Goal: Information Seeking & Learning: Learn about a topic

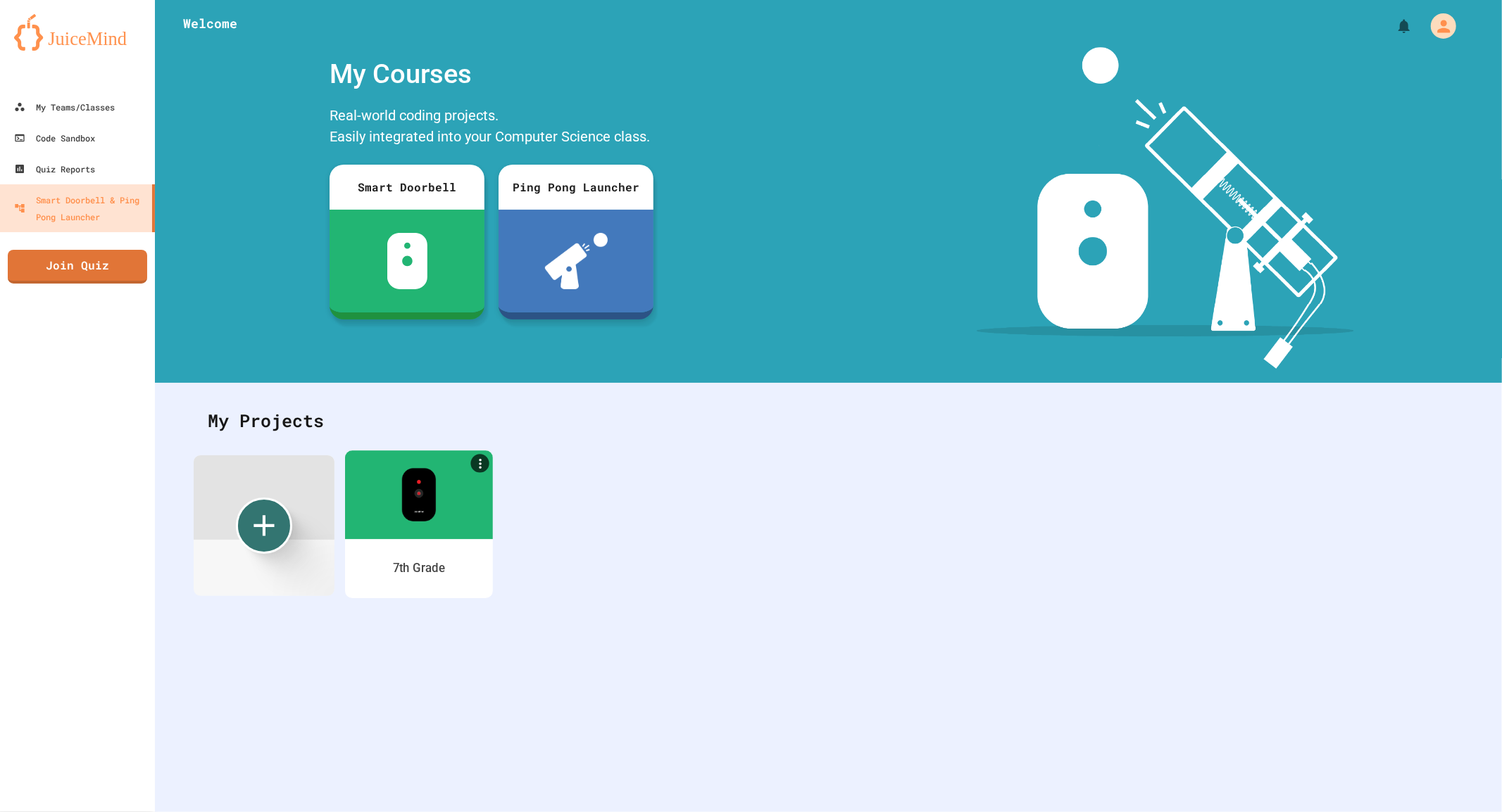
click at [403, 524] on div at bounding box center [419, 494] width 148 height 88
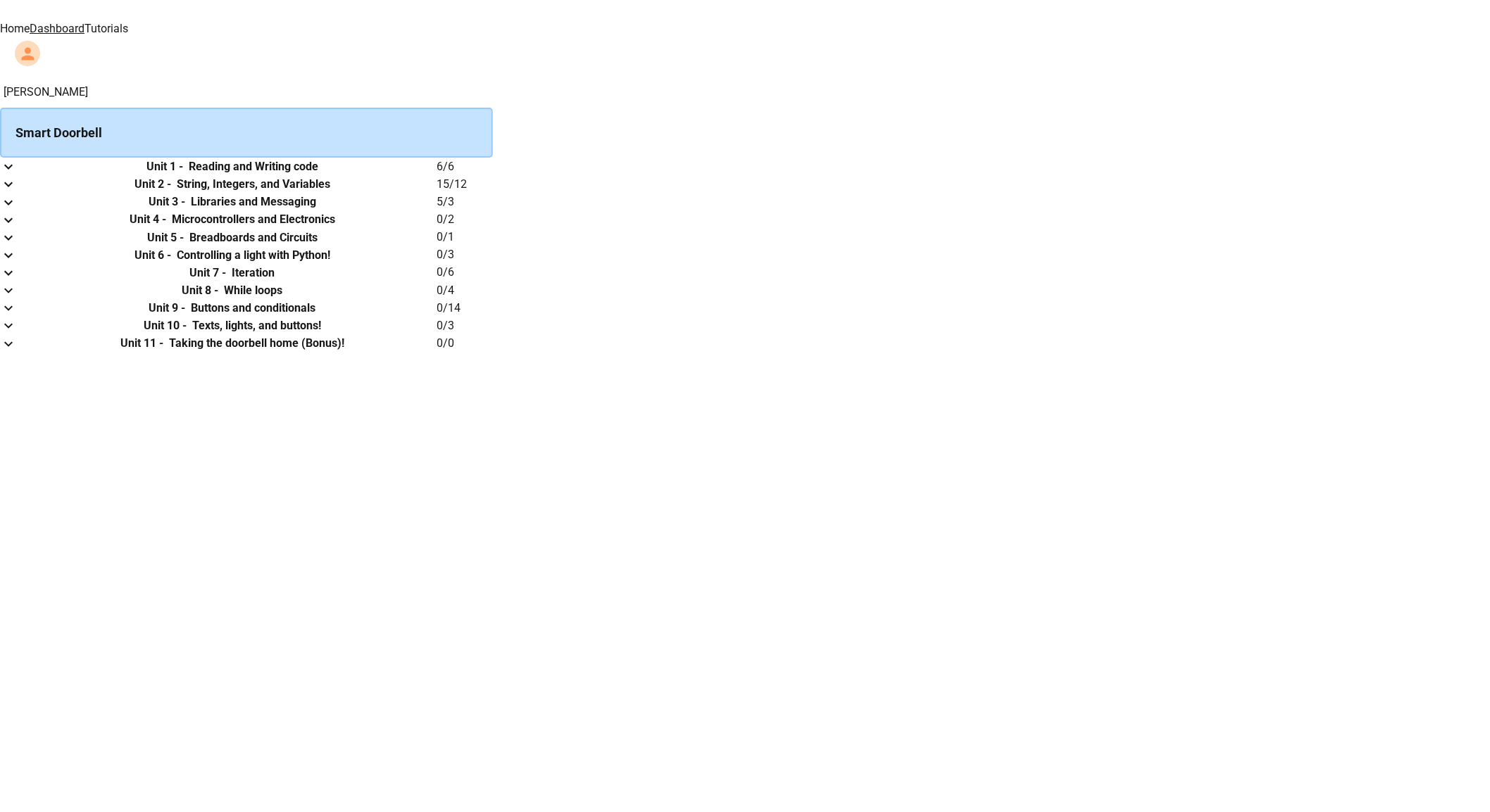
click at [128, 24] on link "Tutorials" at bounding box center [106, 28] width 44 height 13
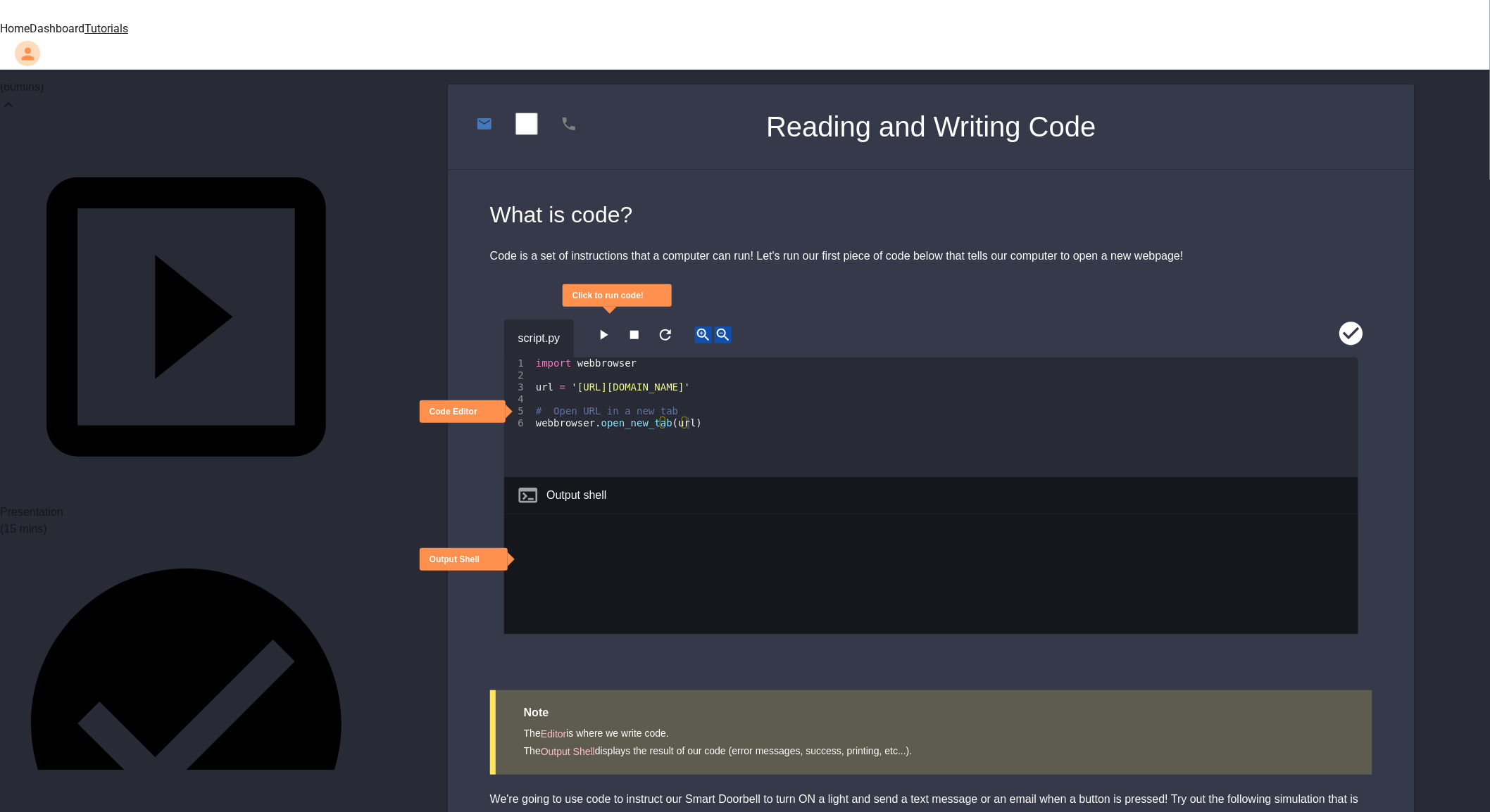
scroll to position [156, 0]
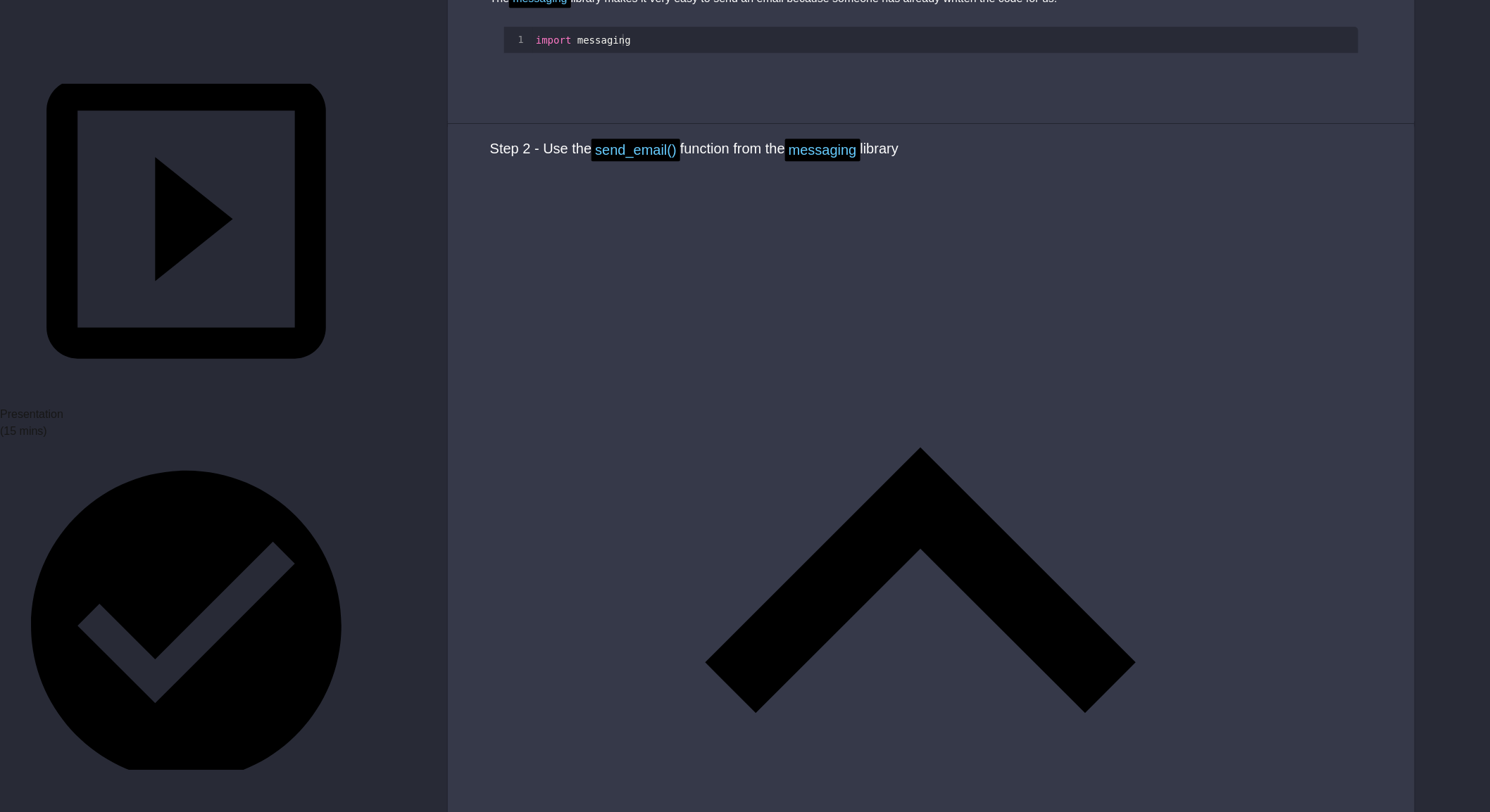
scroll to position [1720, 0]
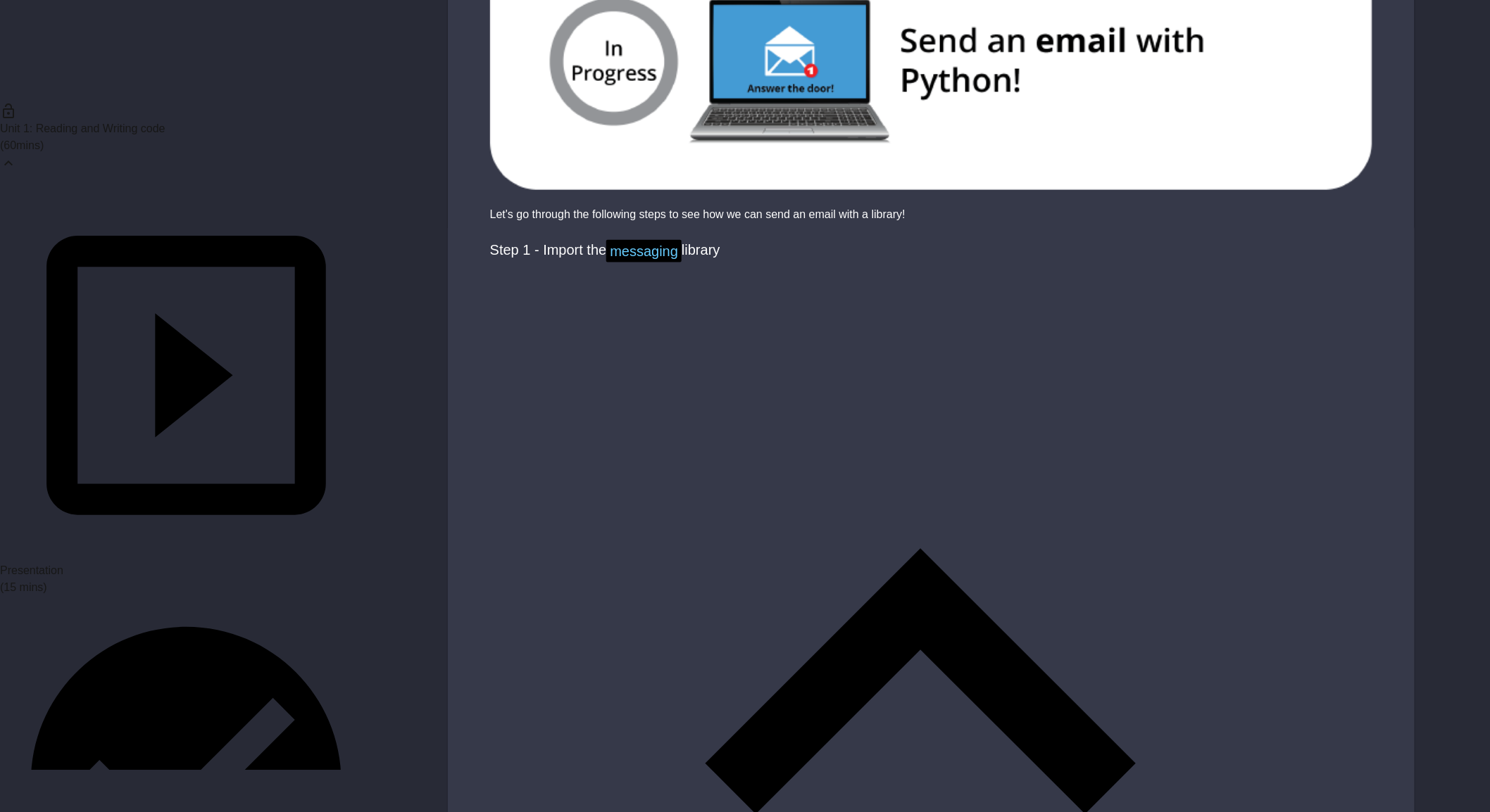
scroll to position [860, 0]
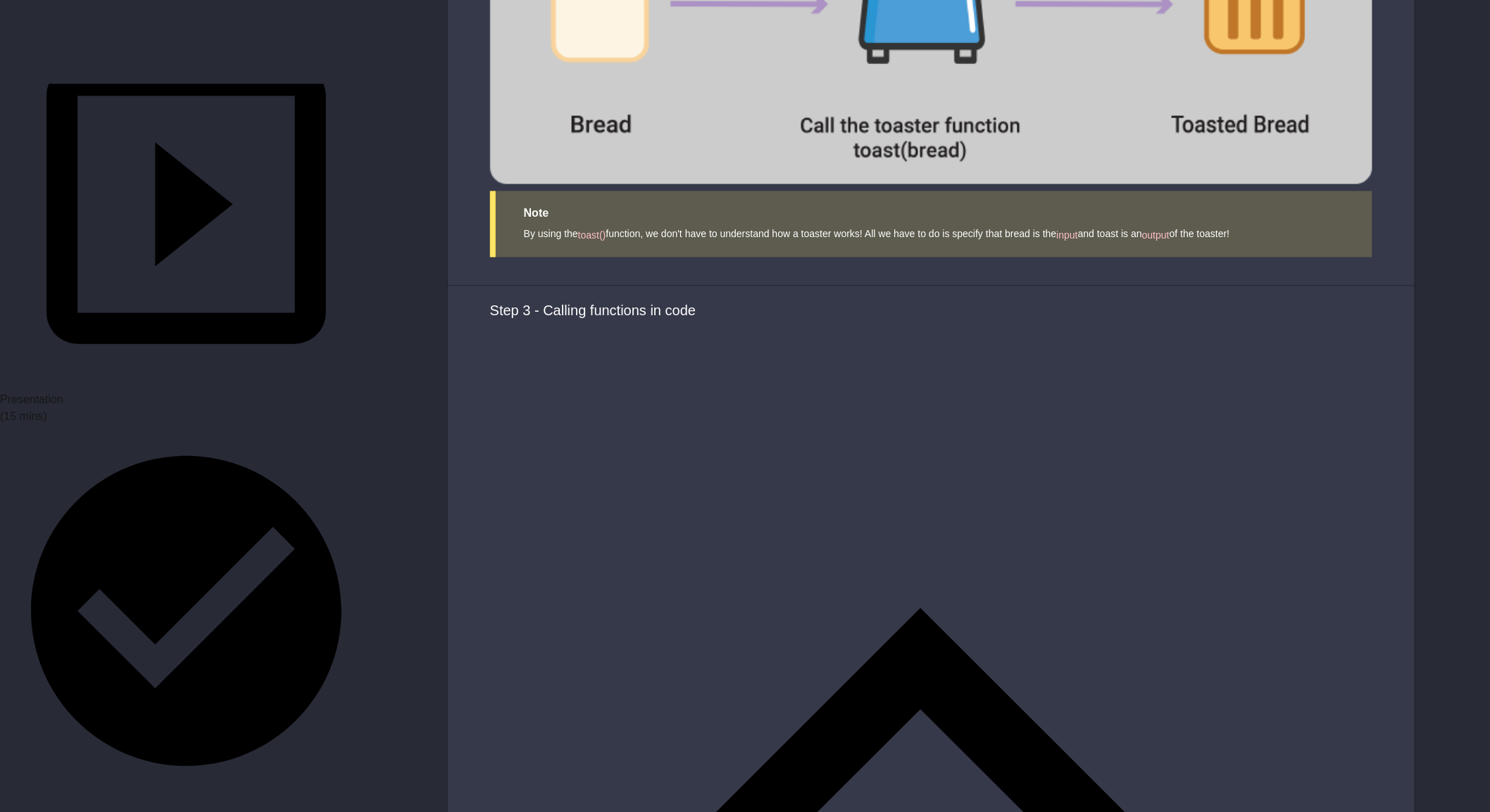
scroll to position [312, 0]
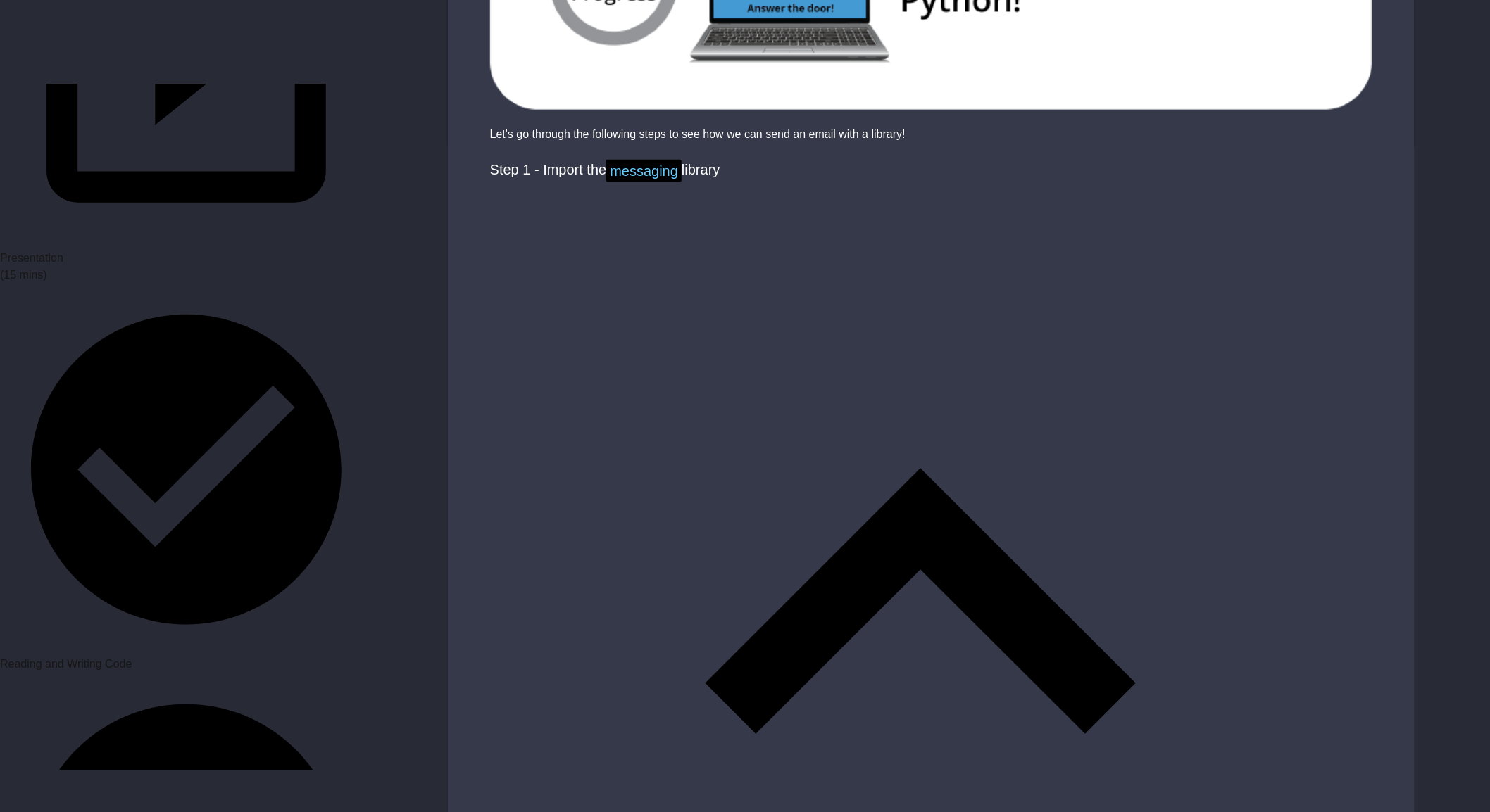
scroll to position [625, 0]
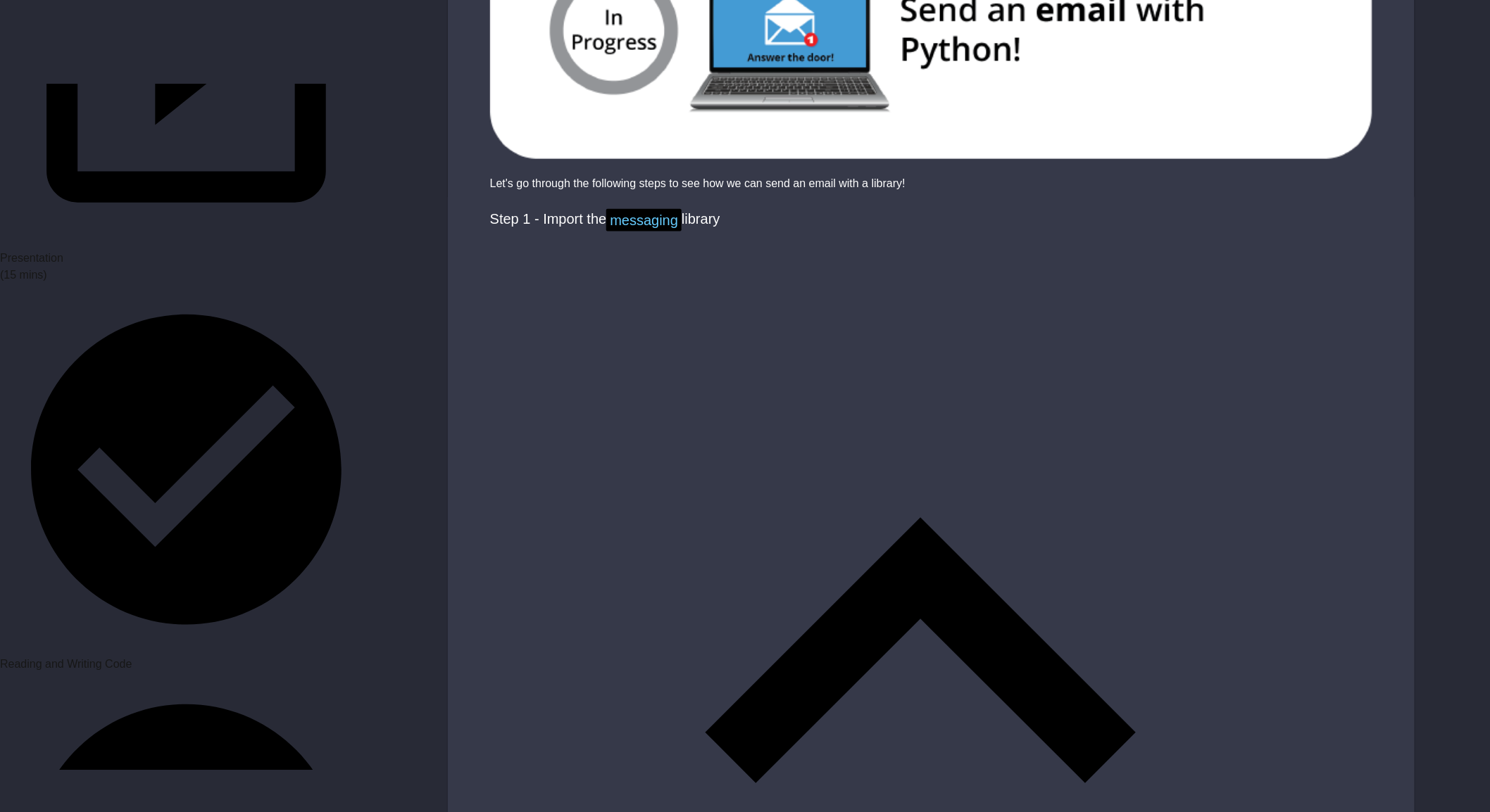
drag, startPoint x: 705, startPoint y: 197, endPoint x: 729, endPoint y: 234, distance: 44.1
click at [705, 208] on div "Step 1 - Import the messaging library" at bounding box center [920, 219] width 861 height 23
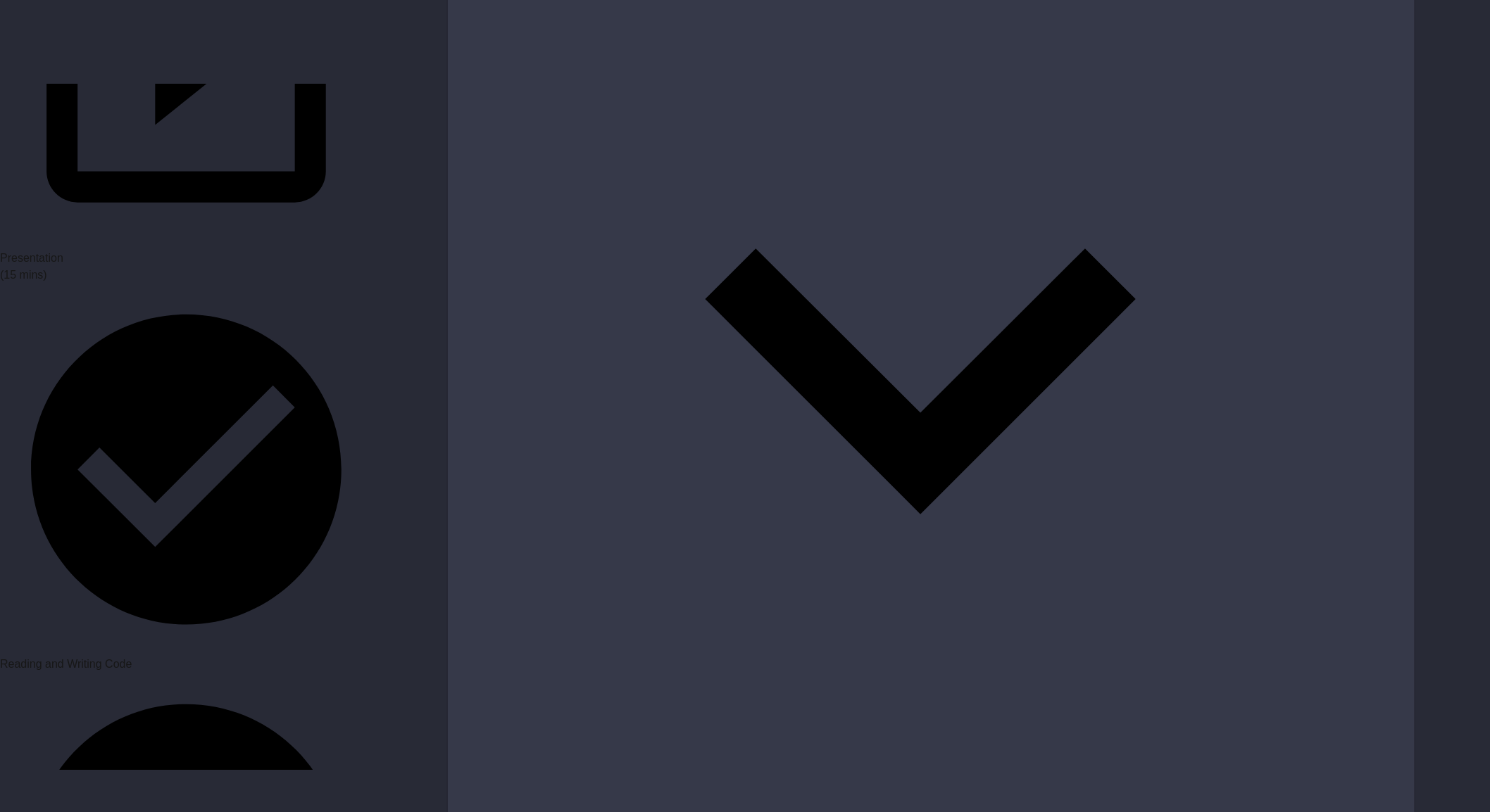
scroll to position [390, 0]
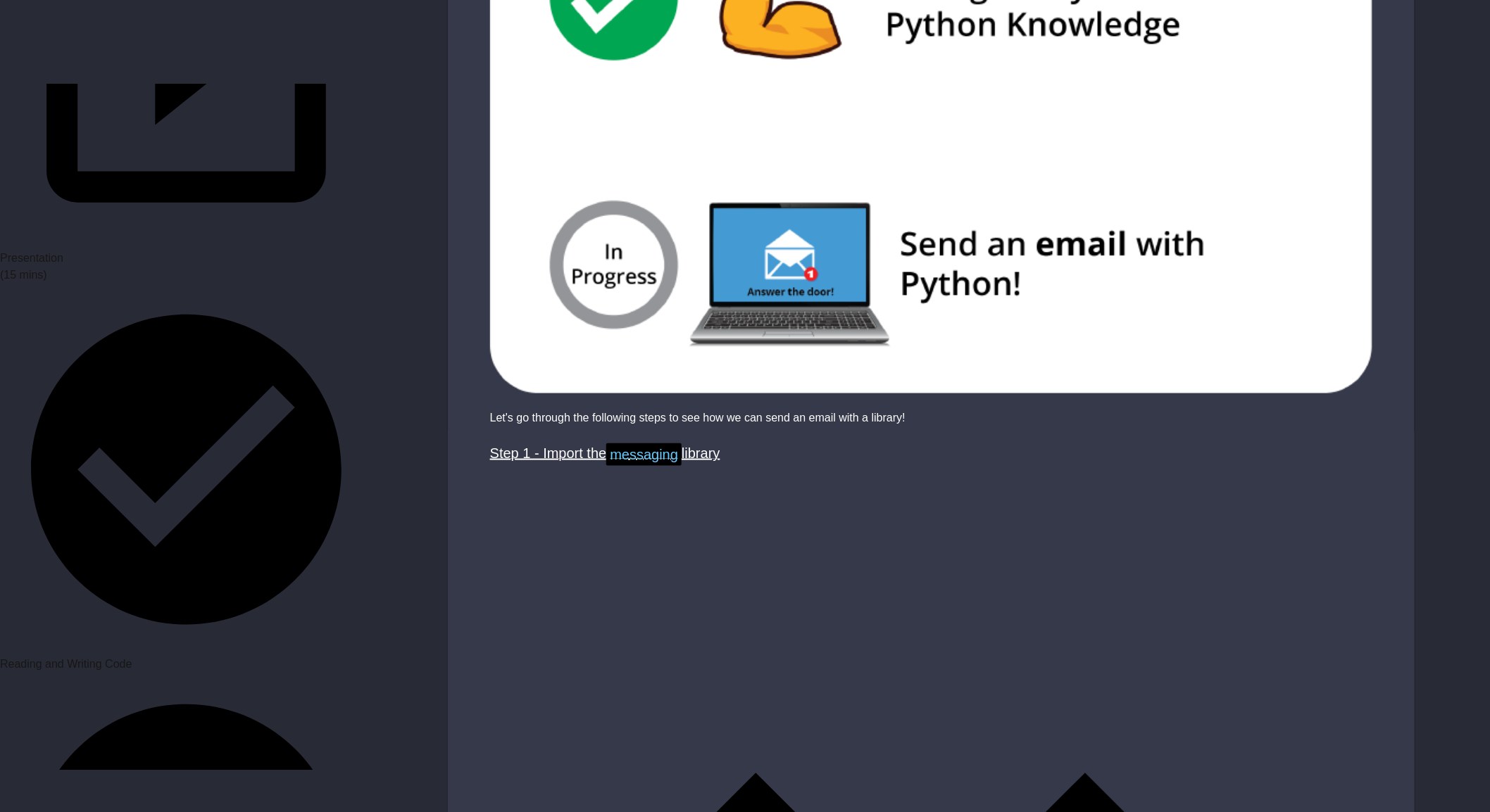
click at [768, 443] on div "Step 1 - Import the messaging library" at bounding box center [920, 454] width 861 height 23
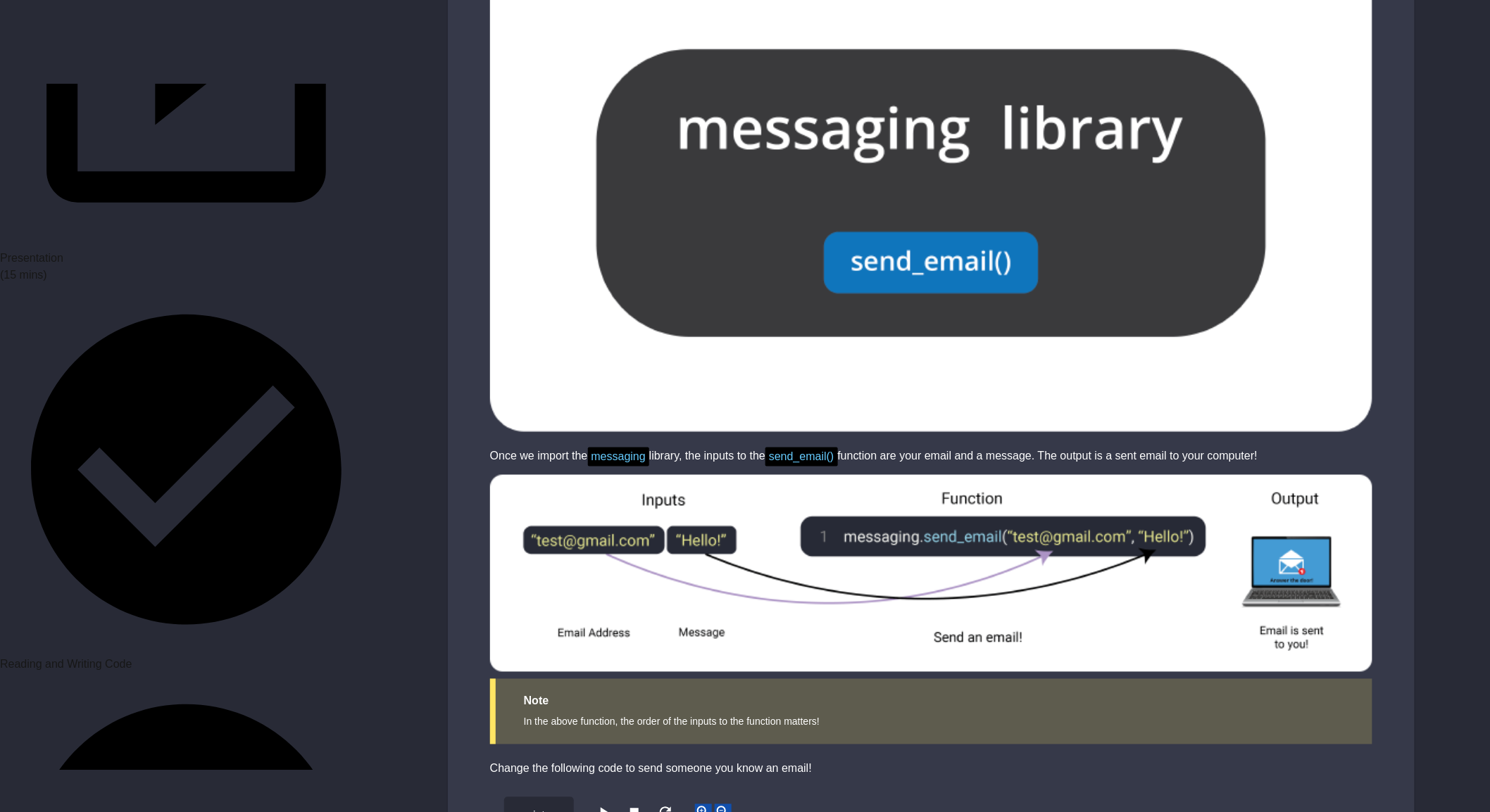
scroll to position [3037, 0]
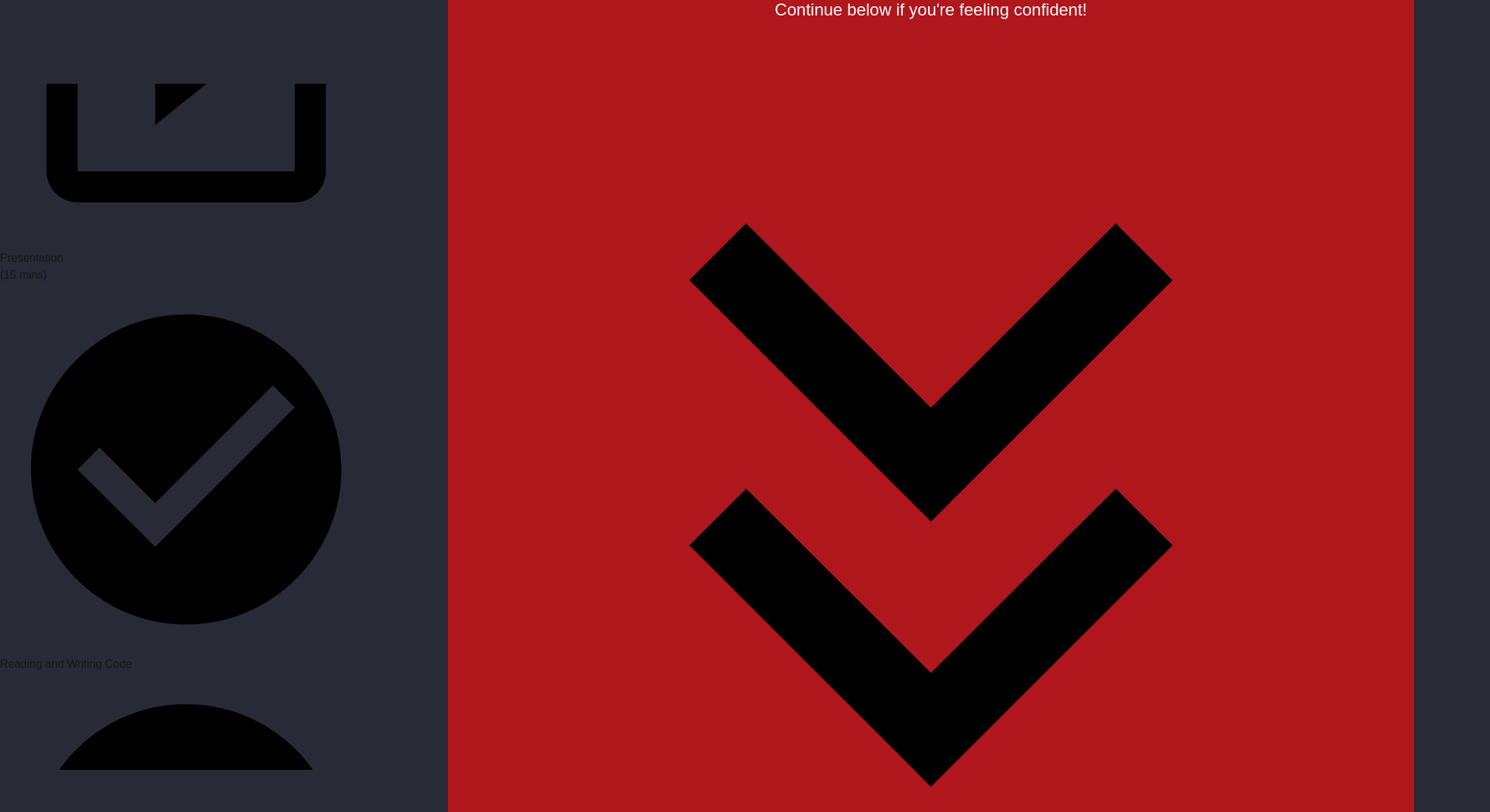
scroll to position [3362, 0]
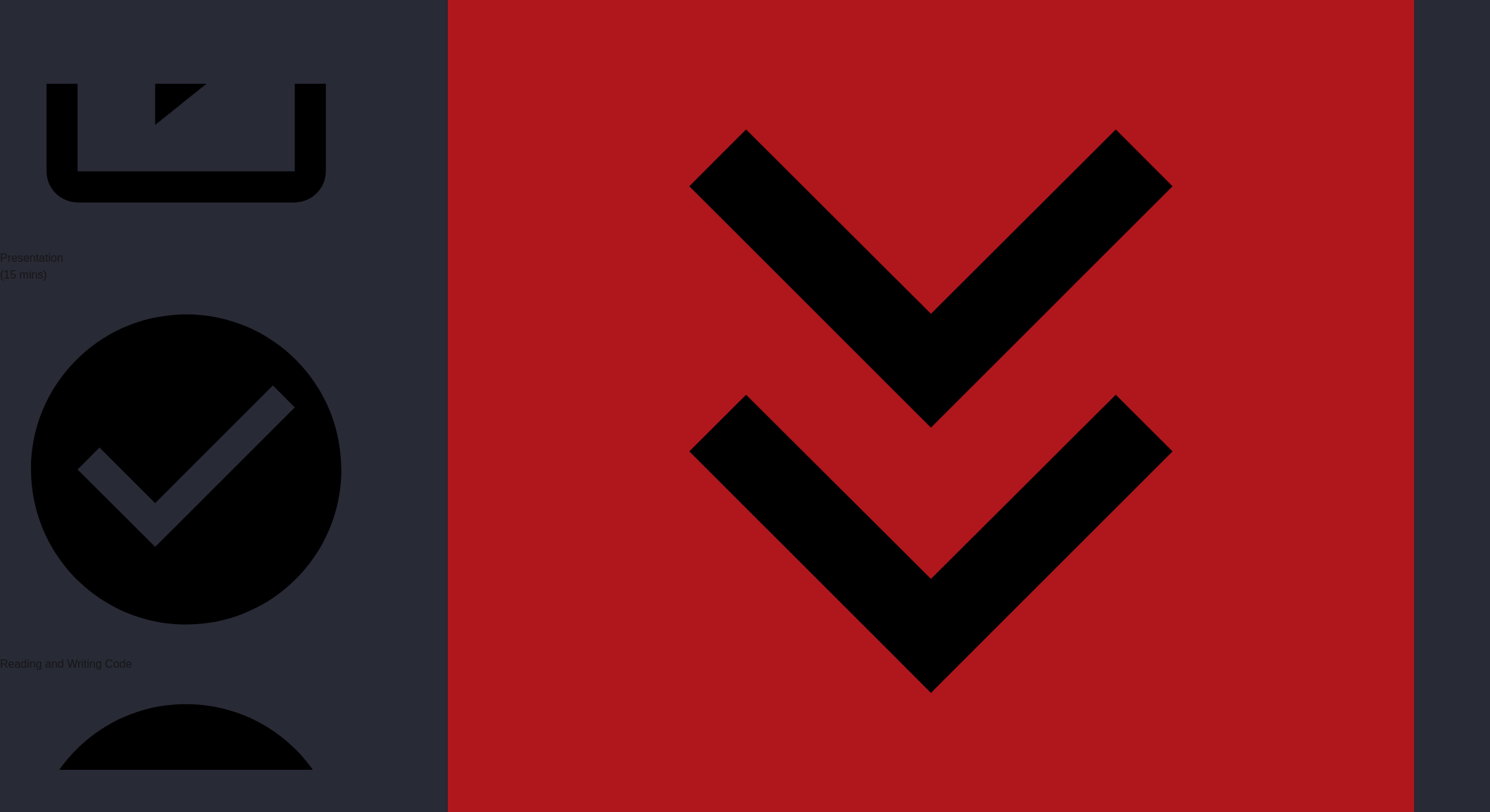
scroll to position [2161, 0]
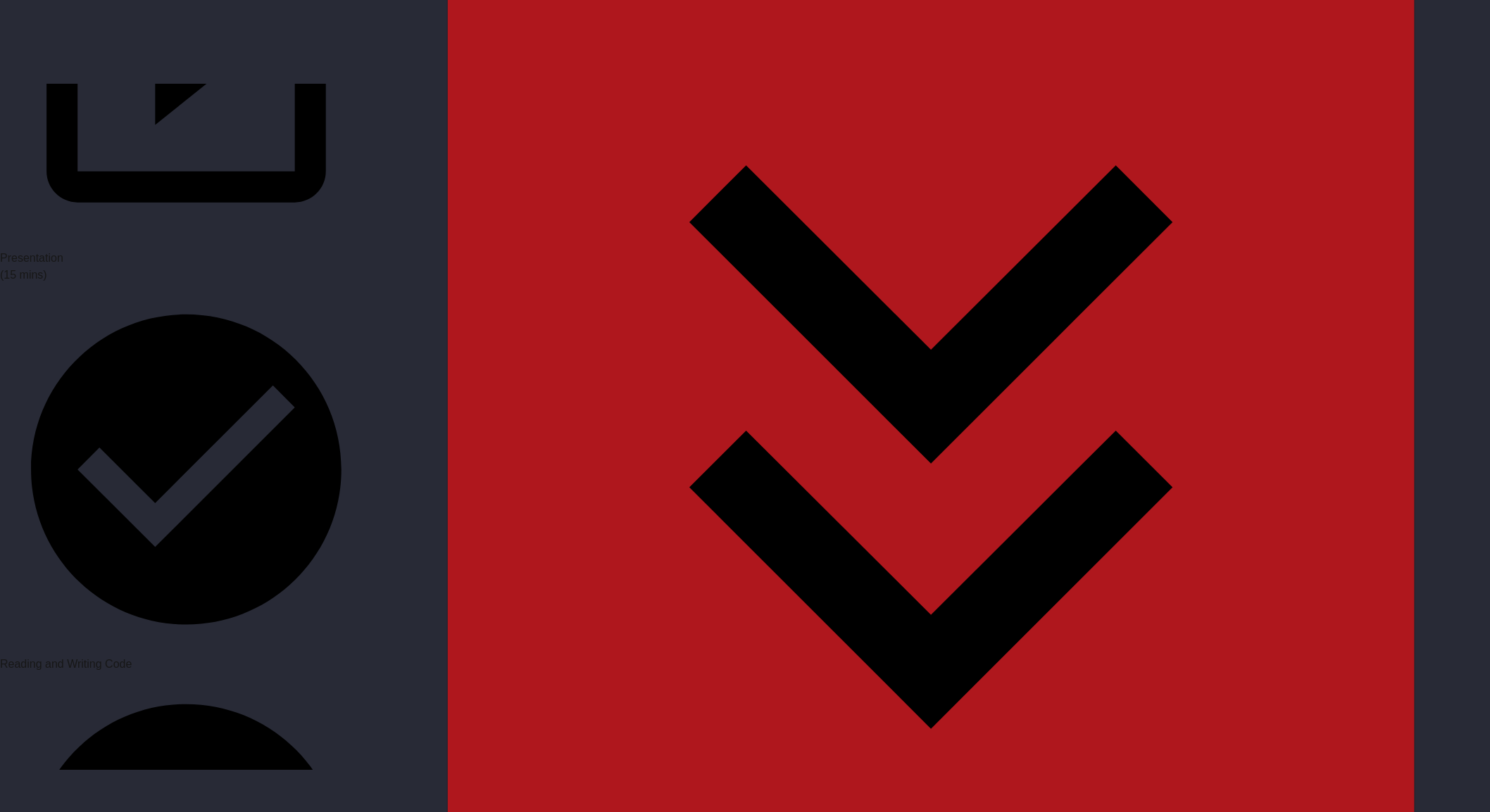
drag, startPoint x: 628, startPoint y: 179, endPoint x: 1183, endPoint y: 221, distance: 556.6
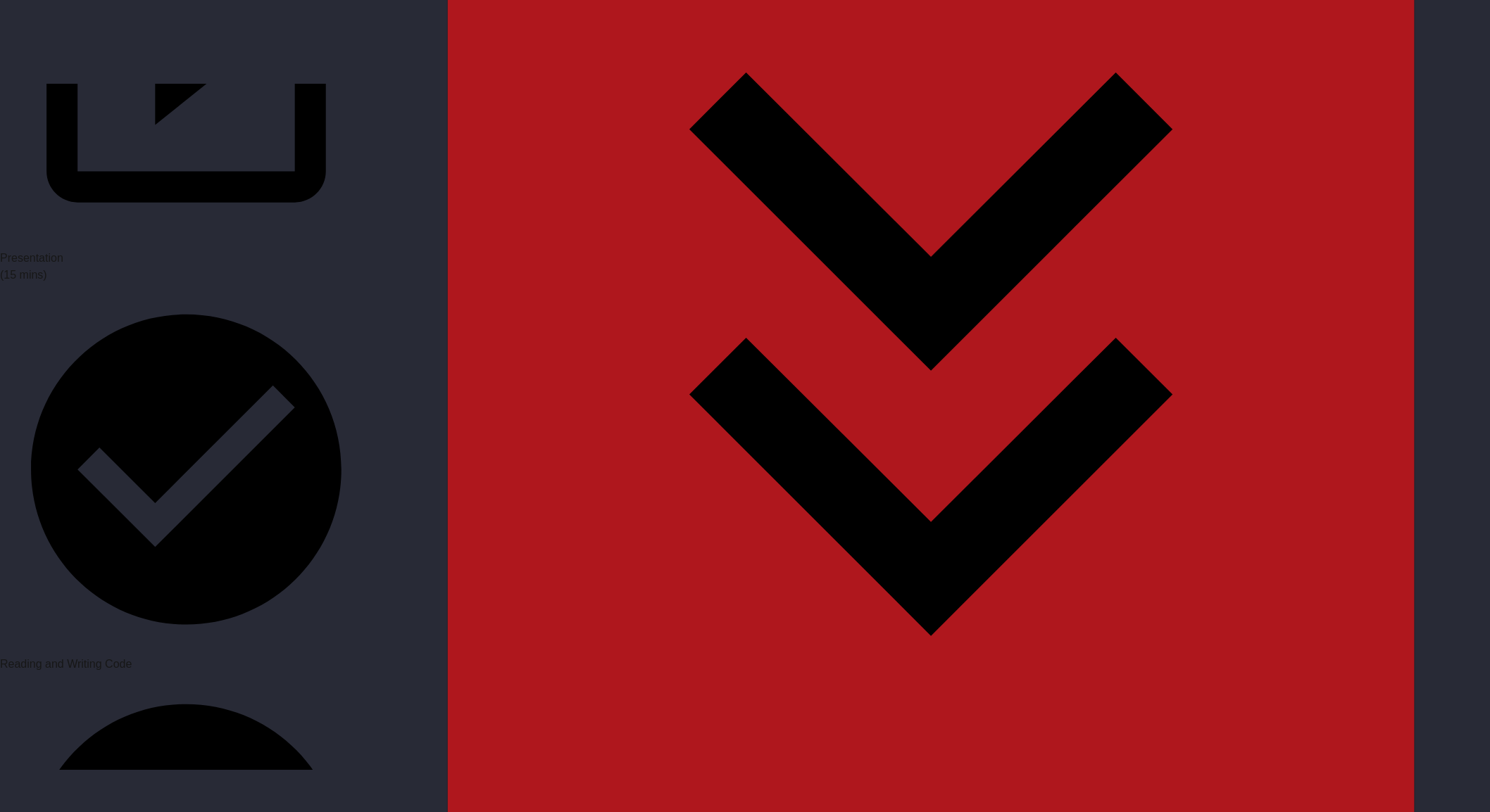
scroll to position [2943, 0]
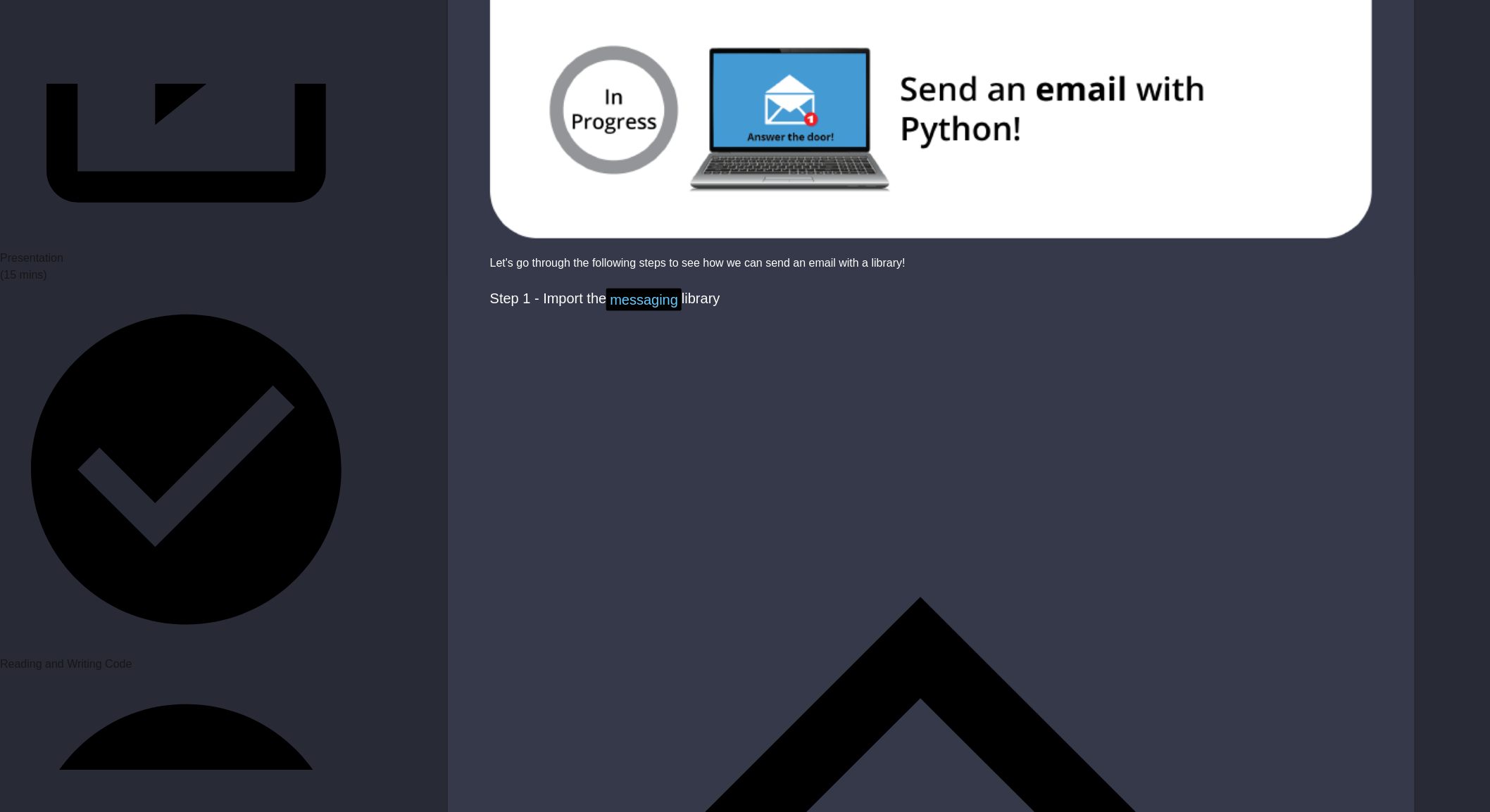
scroll to position [547, 0]
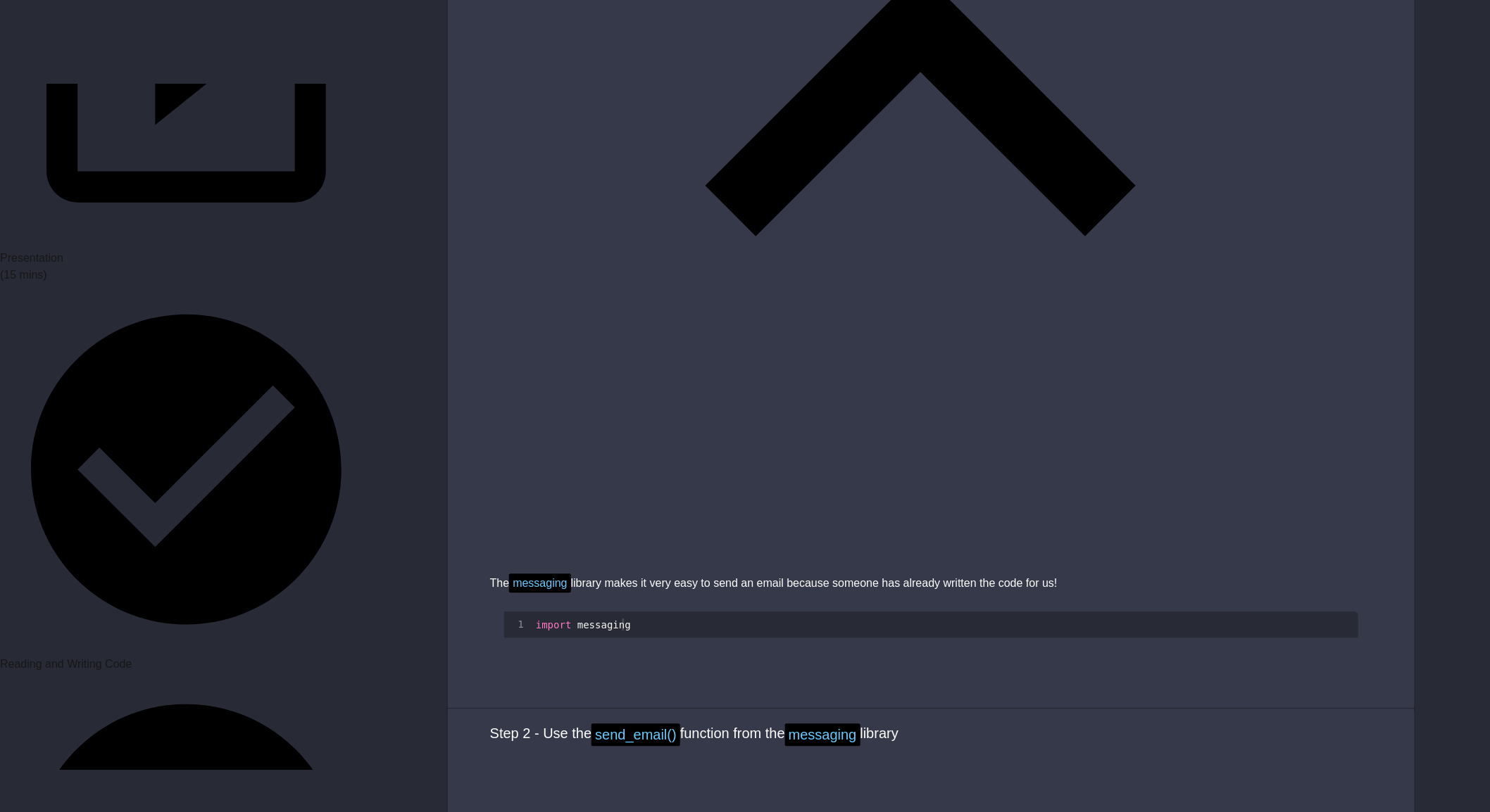
scroll to position [1642, 0]
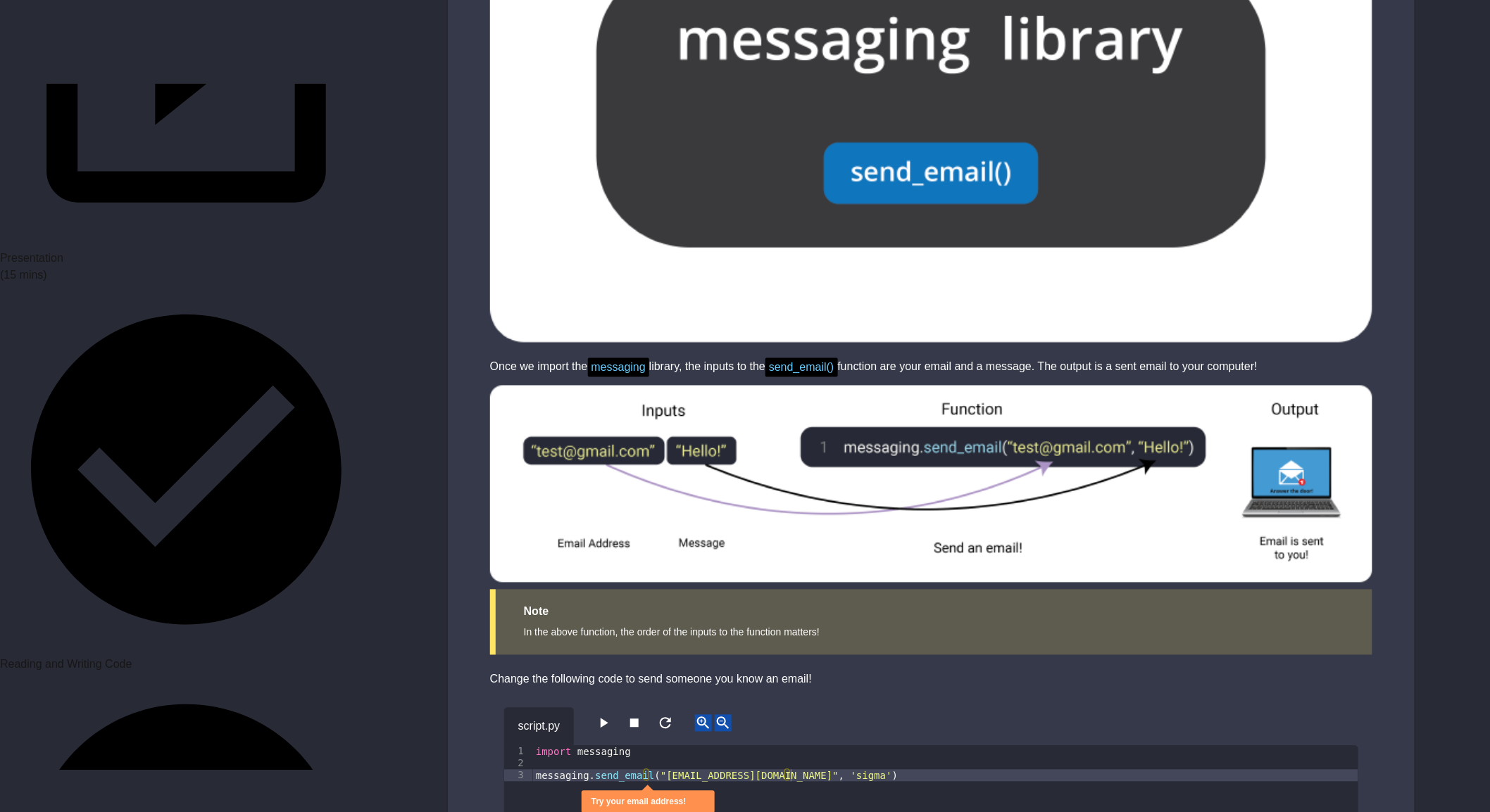
scroll to position [2959, 0]
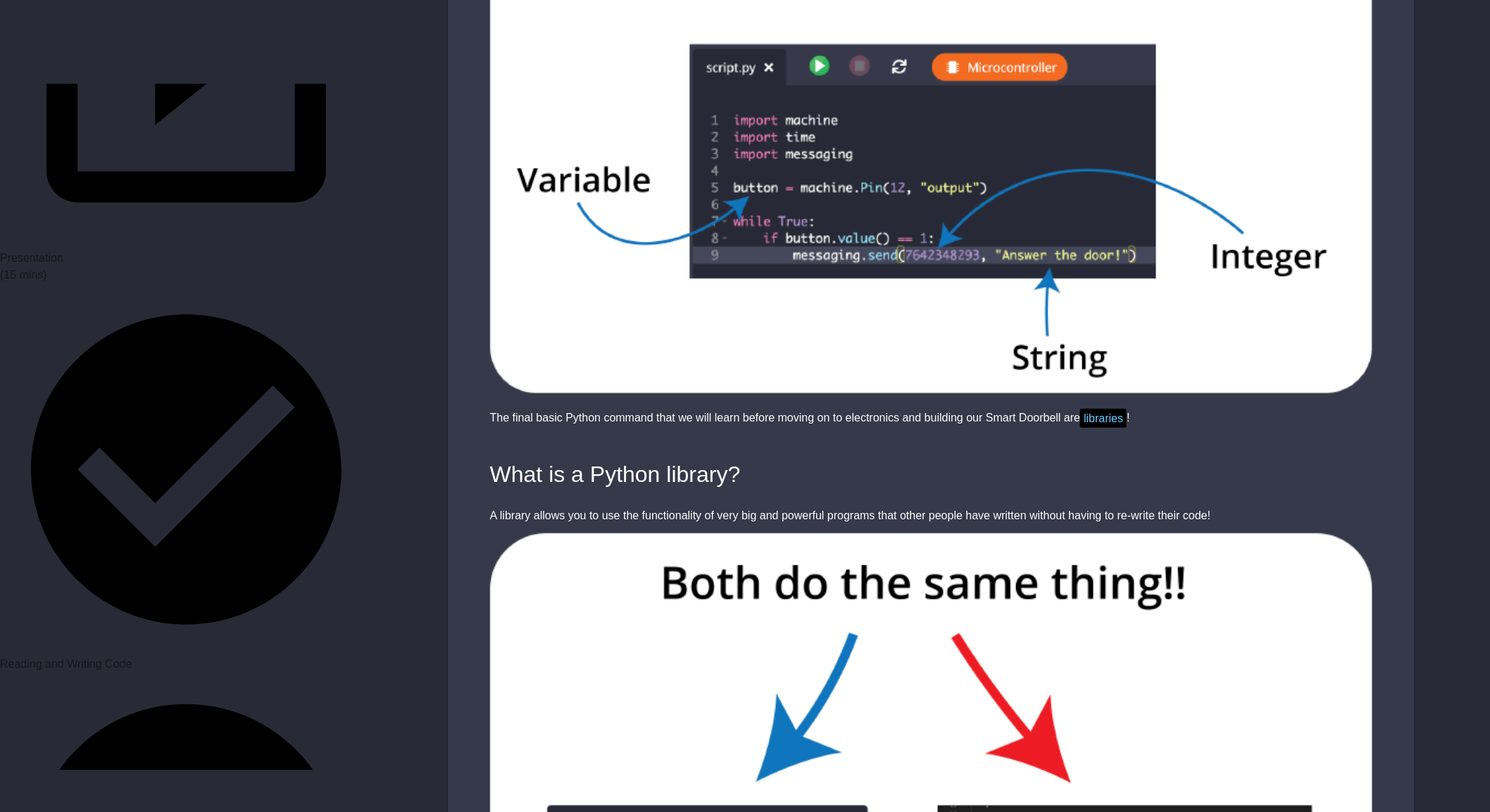
scroll to position [390, 0]
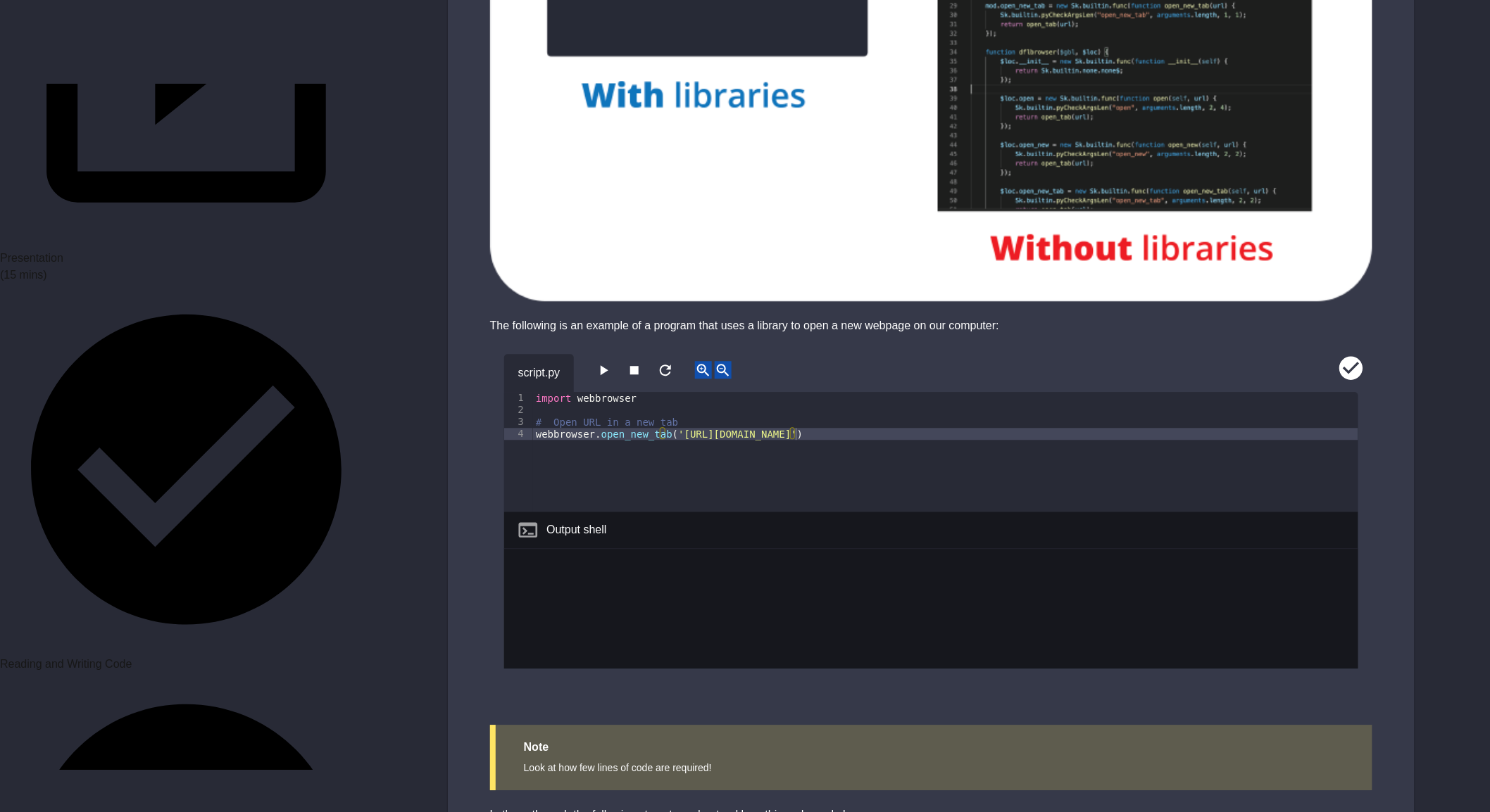
scroll to position [1329, 0]
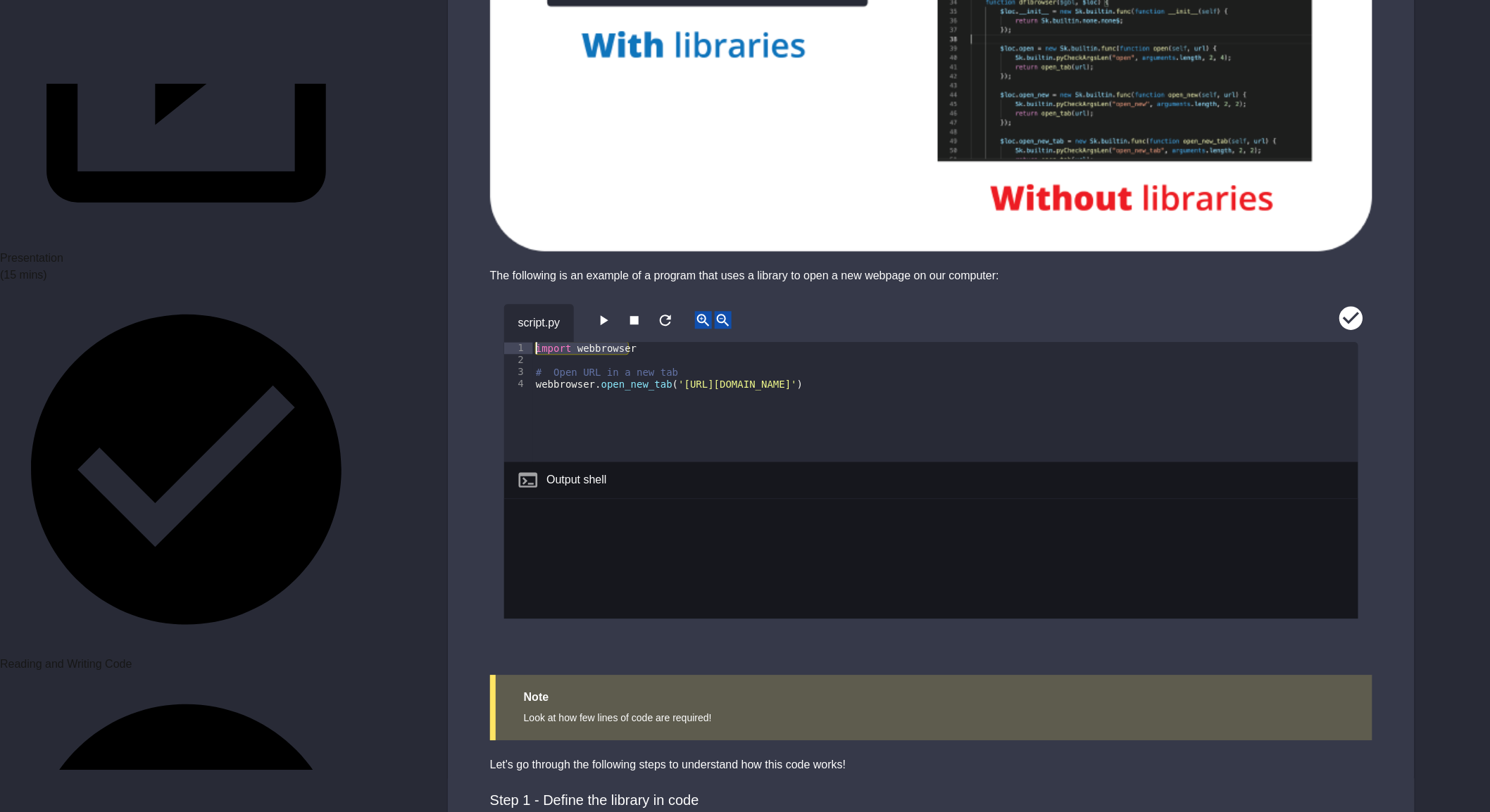
drag, startPoint x: 632, startPoint y: 324, endPoint x: 532, endPoint y: 322, distance: 100.0
click at [532, 342] on div "1 2 3 4 import webbrowser # Open URL in a new tab webbrowser . open_new_tab ( '…" at bounding box center [930, 401] width 854 height 120
type textarea "**********"
click at [564, 342] on div "# Open URL in a new tab webbrowser . open_new_tab ( '[URL][DOMAIN_NAME]' )" at bounding box center [945, 414] width 826 height 144
click at [607, 312] on icon "button" at bounding box center [603, 321] width 17 height 17
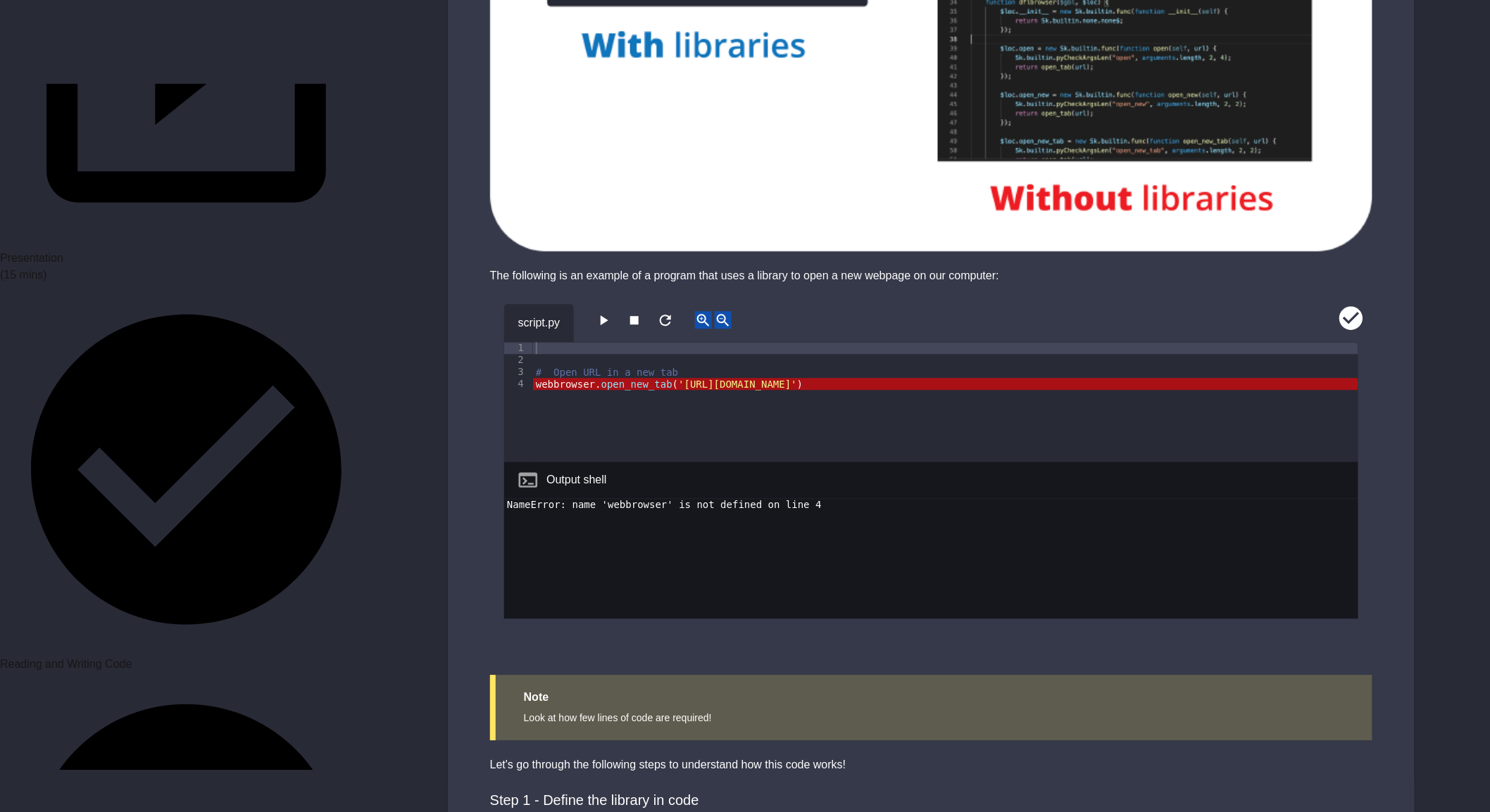
click at [674, 311] on button "button" at bounding box center [665, 320] width 17 height 17
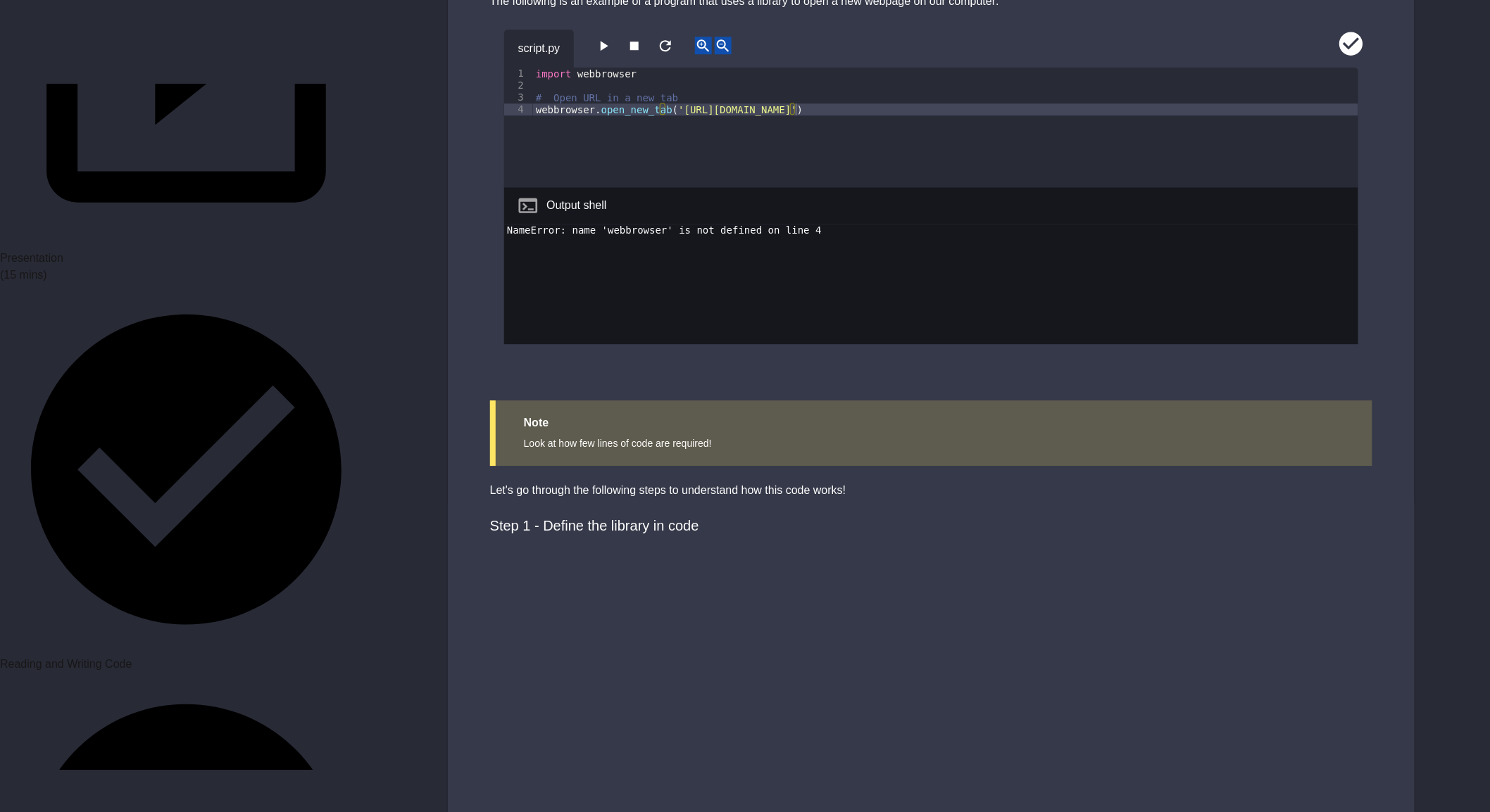
scroll to position [1642, 0]
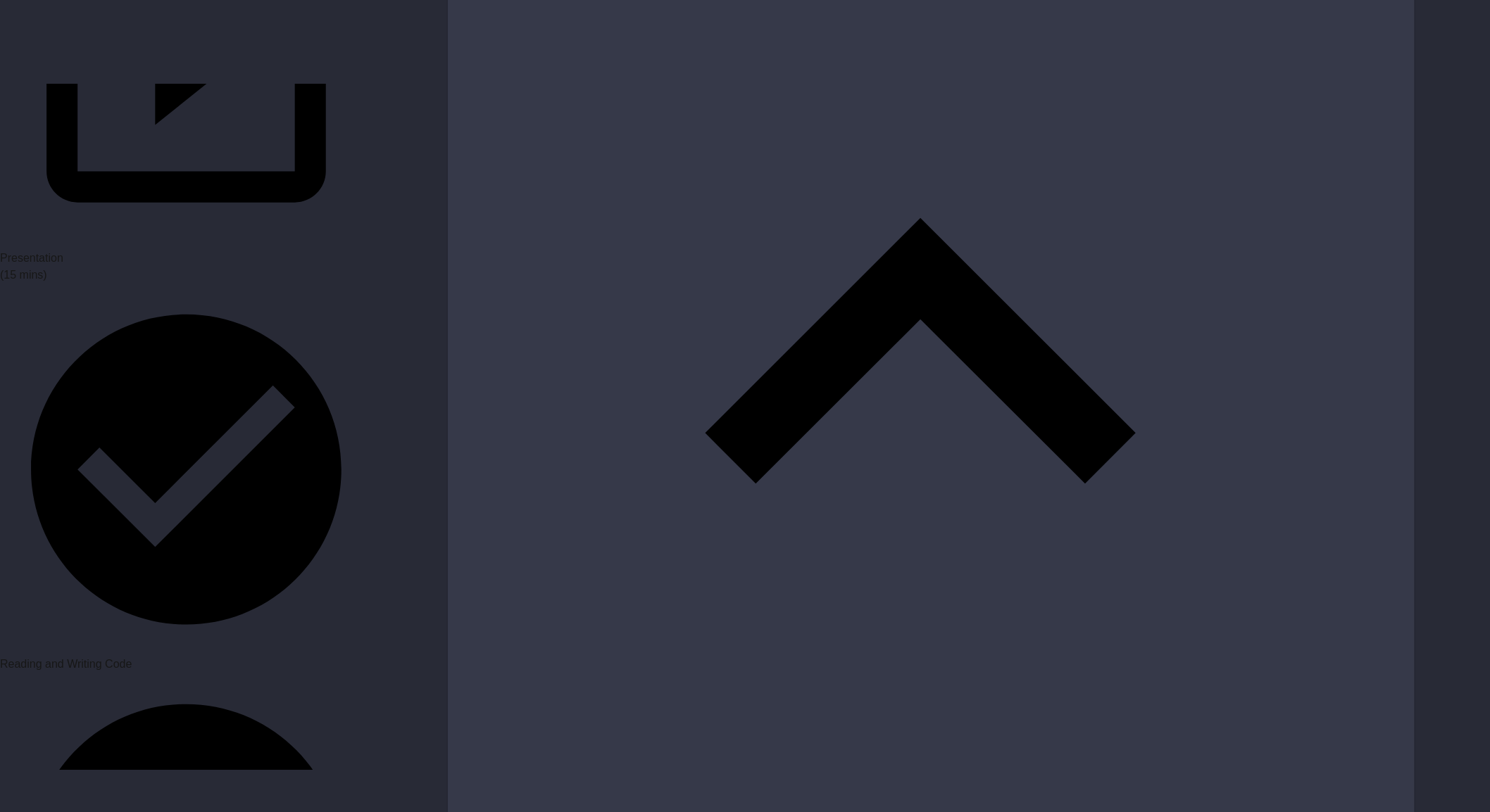
scroll to position [1798, 0]
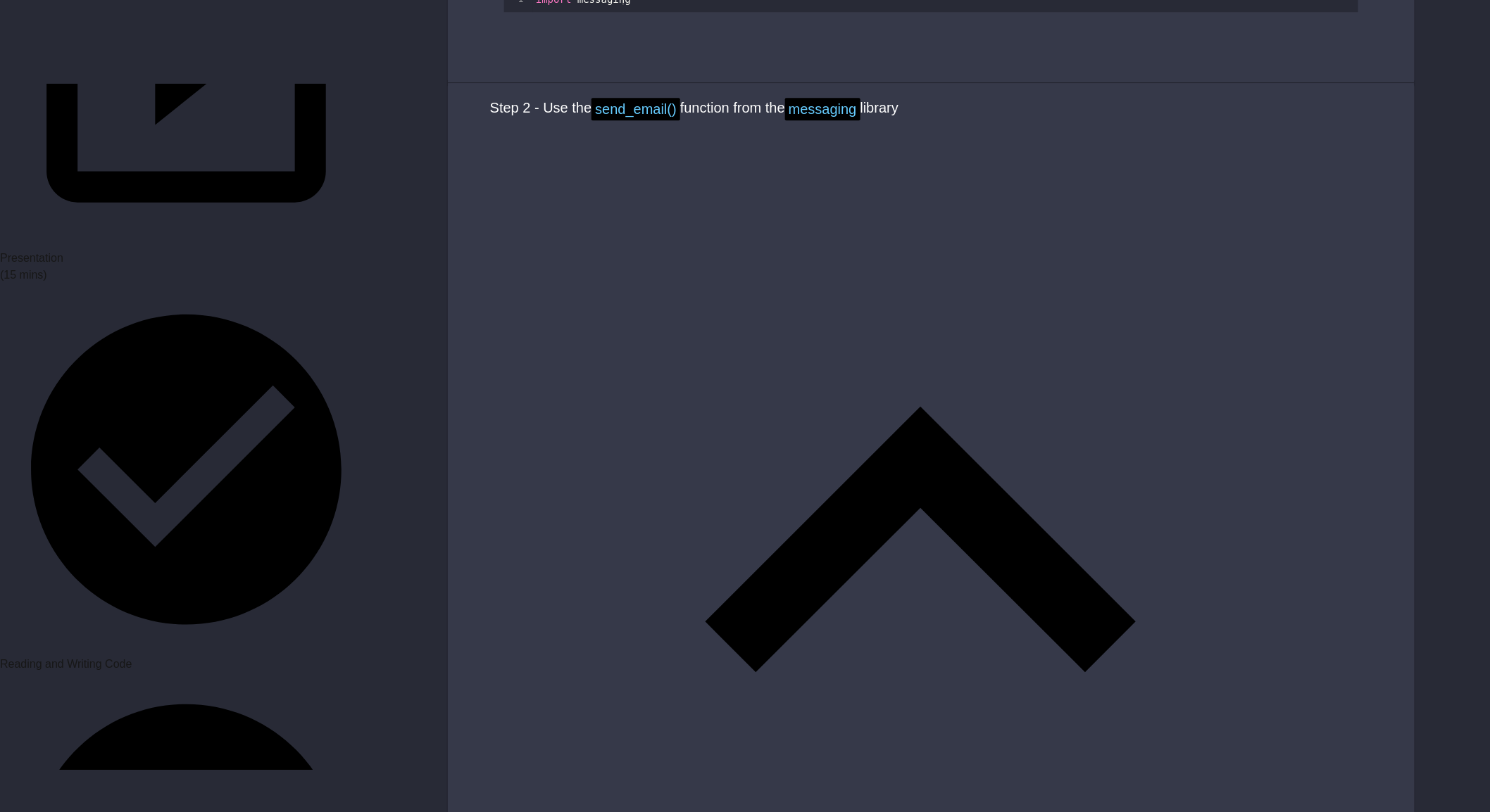
drag, startPoint x: 812, startPoint y: 221, endPoint x: 530, endPoint y: 189, distance: 283.8
type textarea "**********"
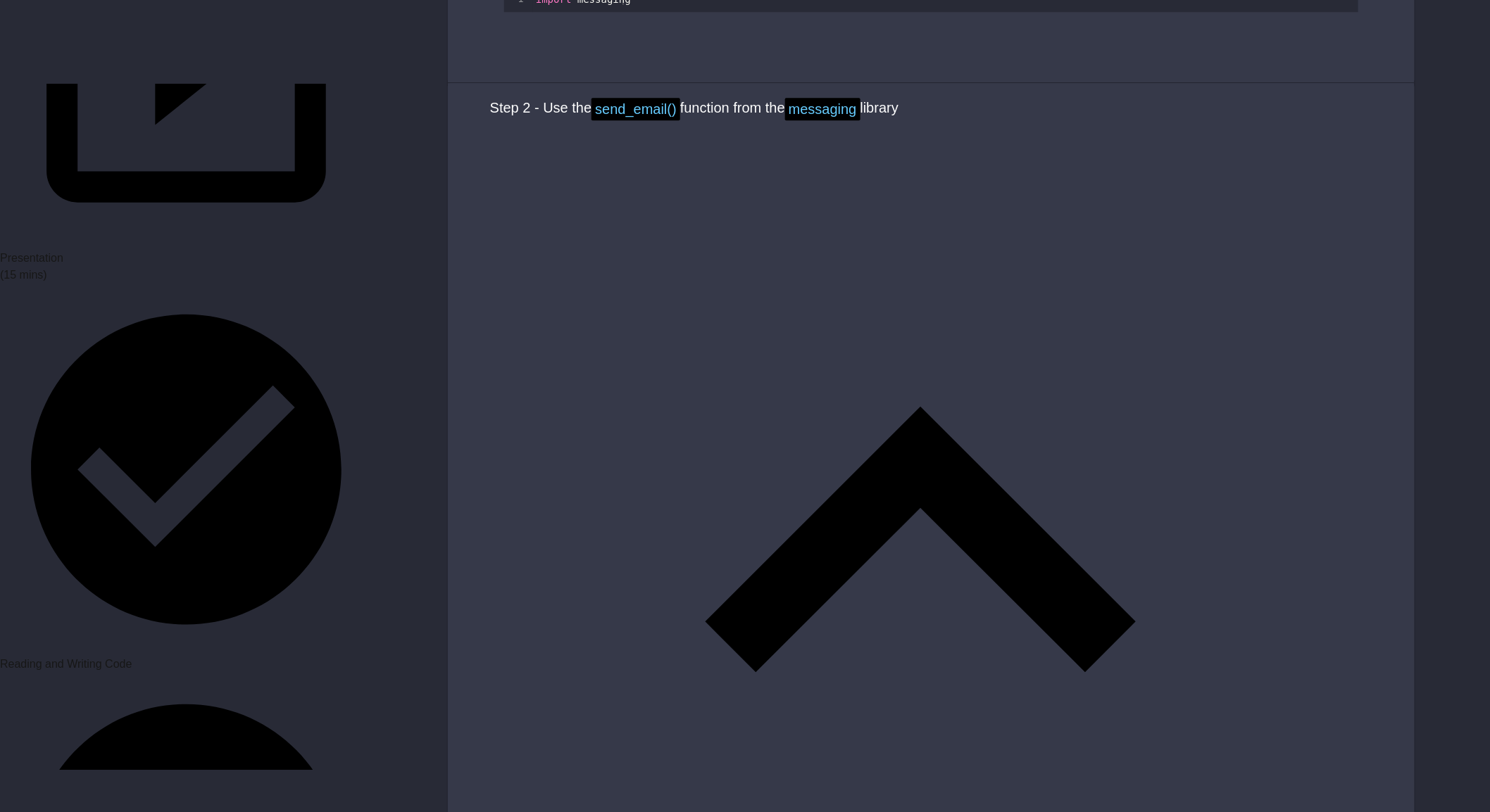
scroll to position [0, 3]
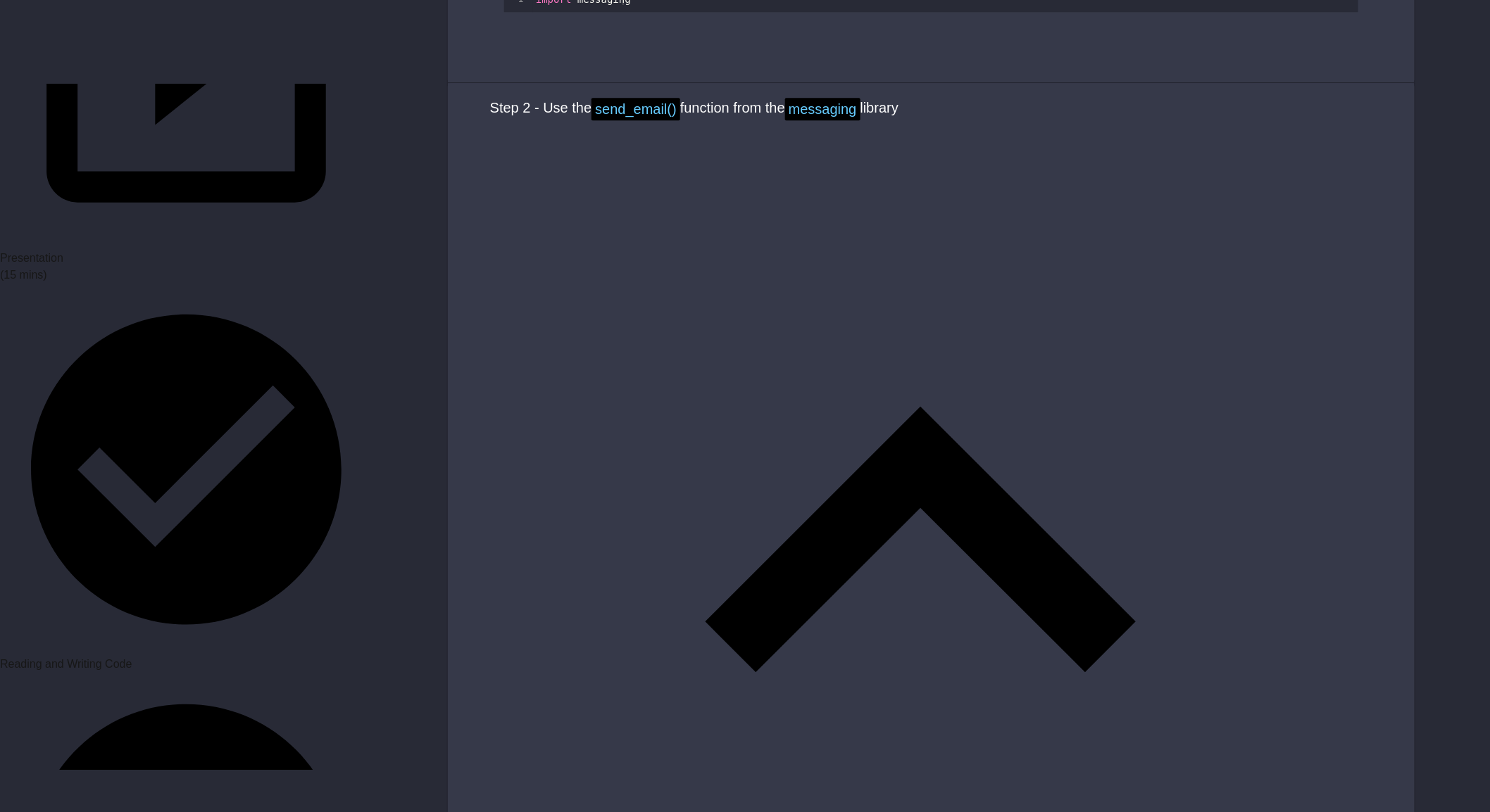
type textarea "**********"
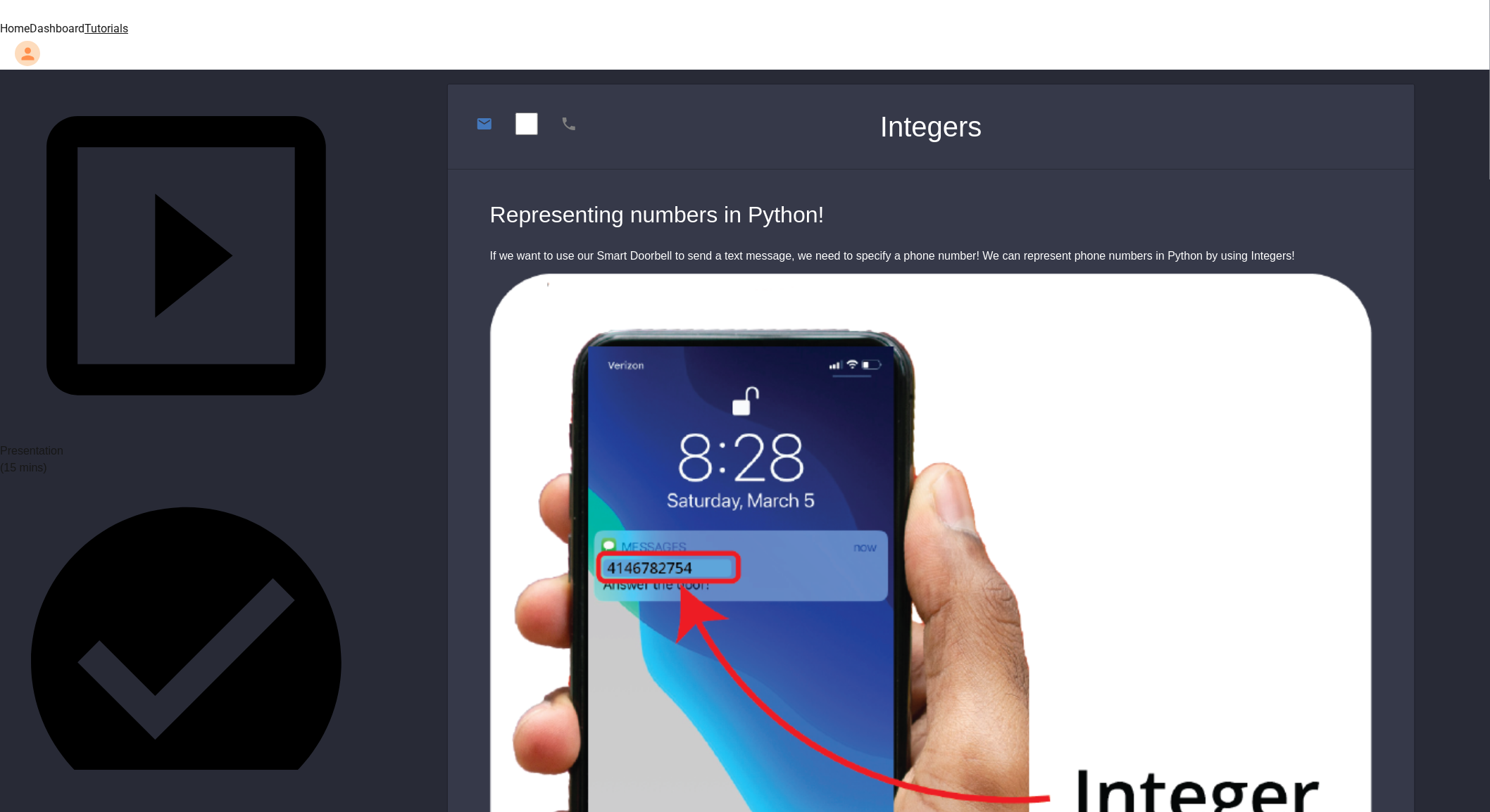
scroll to position [156, 0]
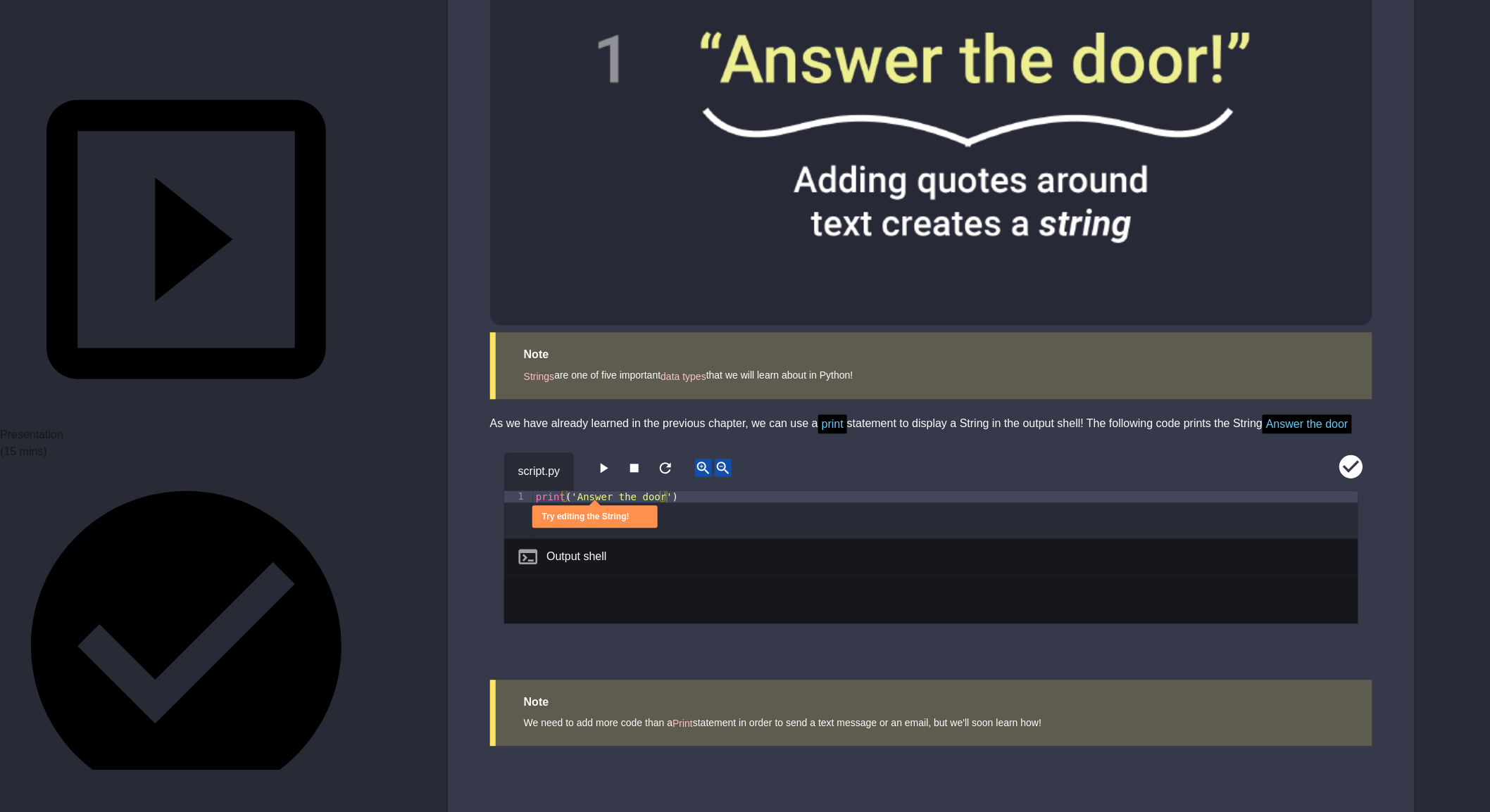
scroll to position [156, 0]
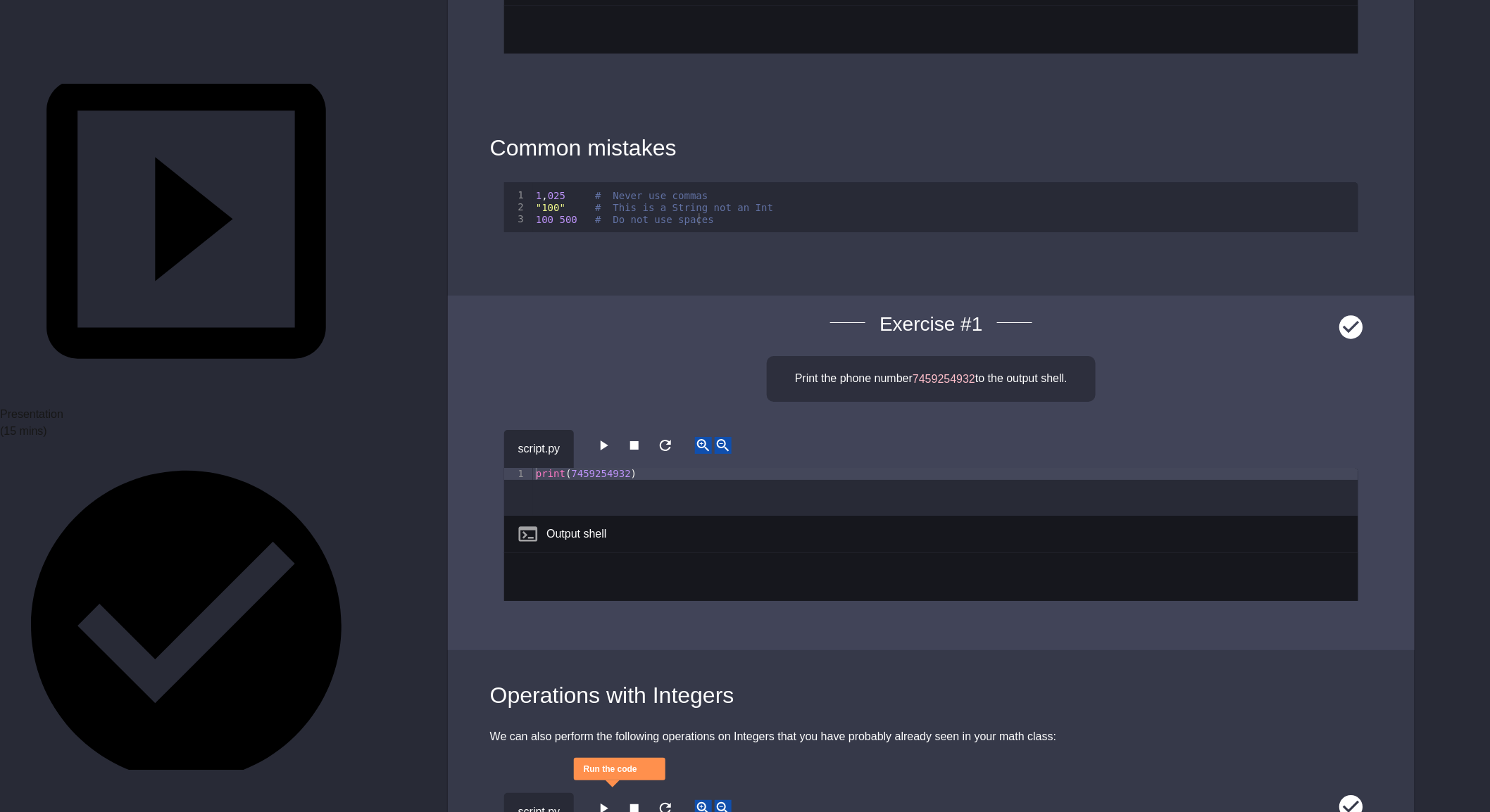
scroll to position [2268, 0]
